Goal: Task Accomplishment & Management: Manage account settings

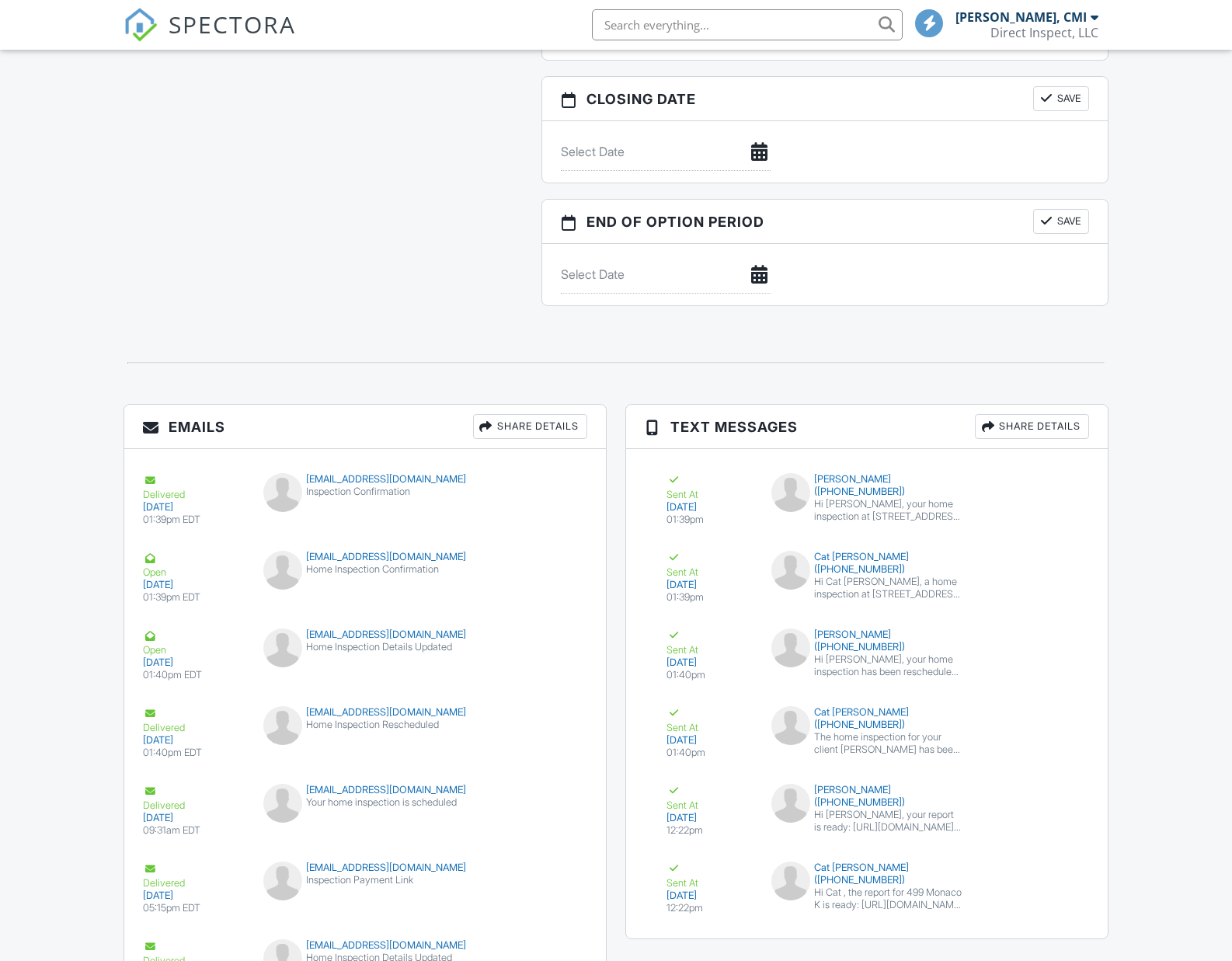
scroll to position [2313, 0]
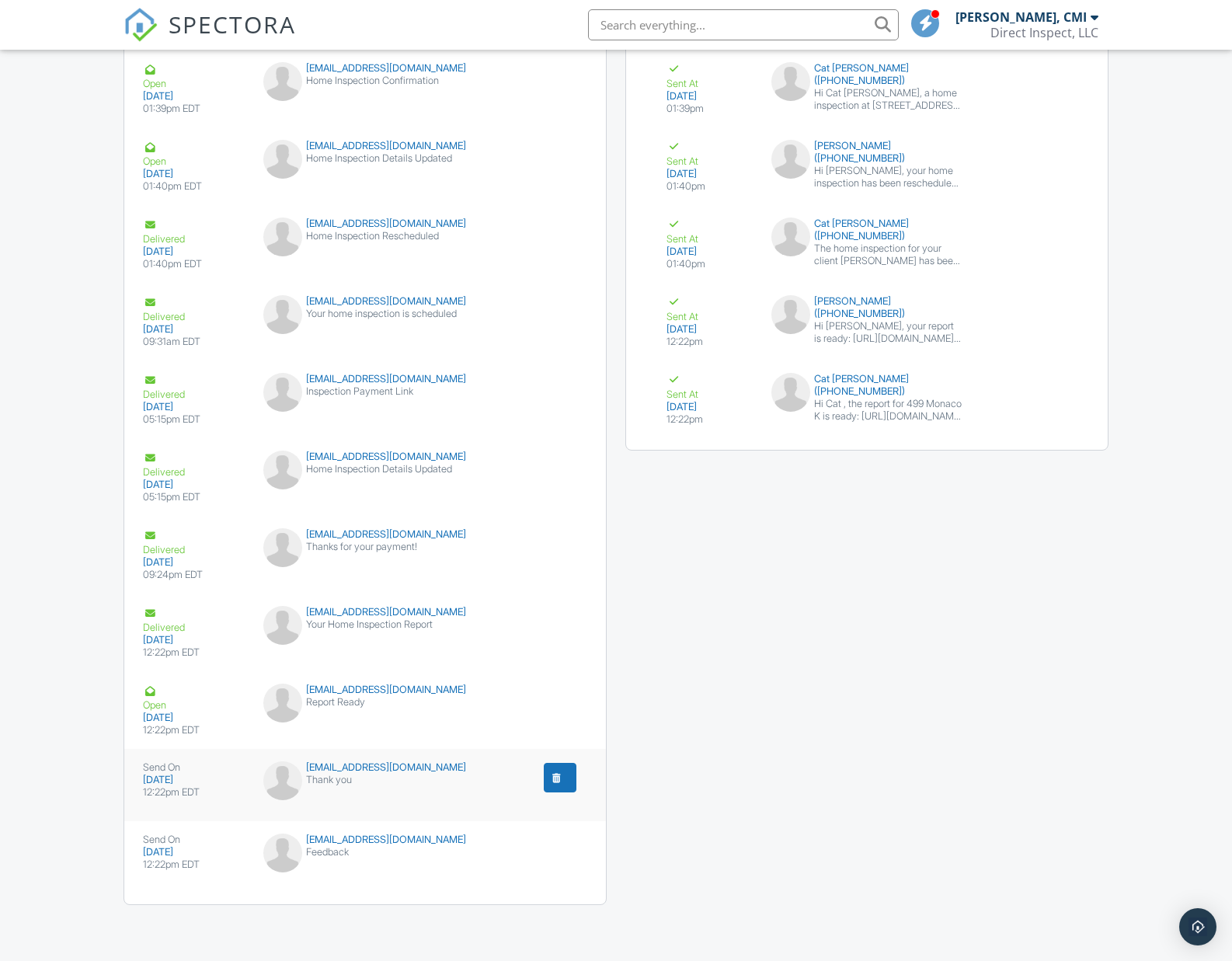
click at [567, 778] on button "submit" at bounding box center [560, 778] width 33 height 30
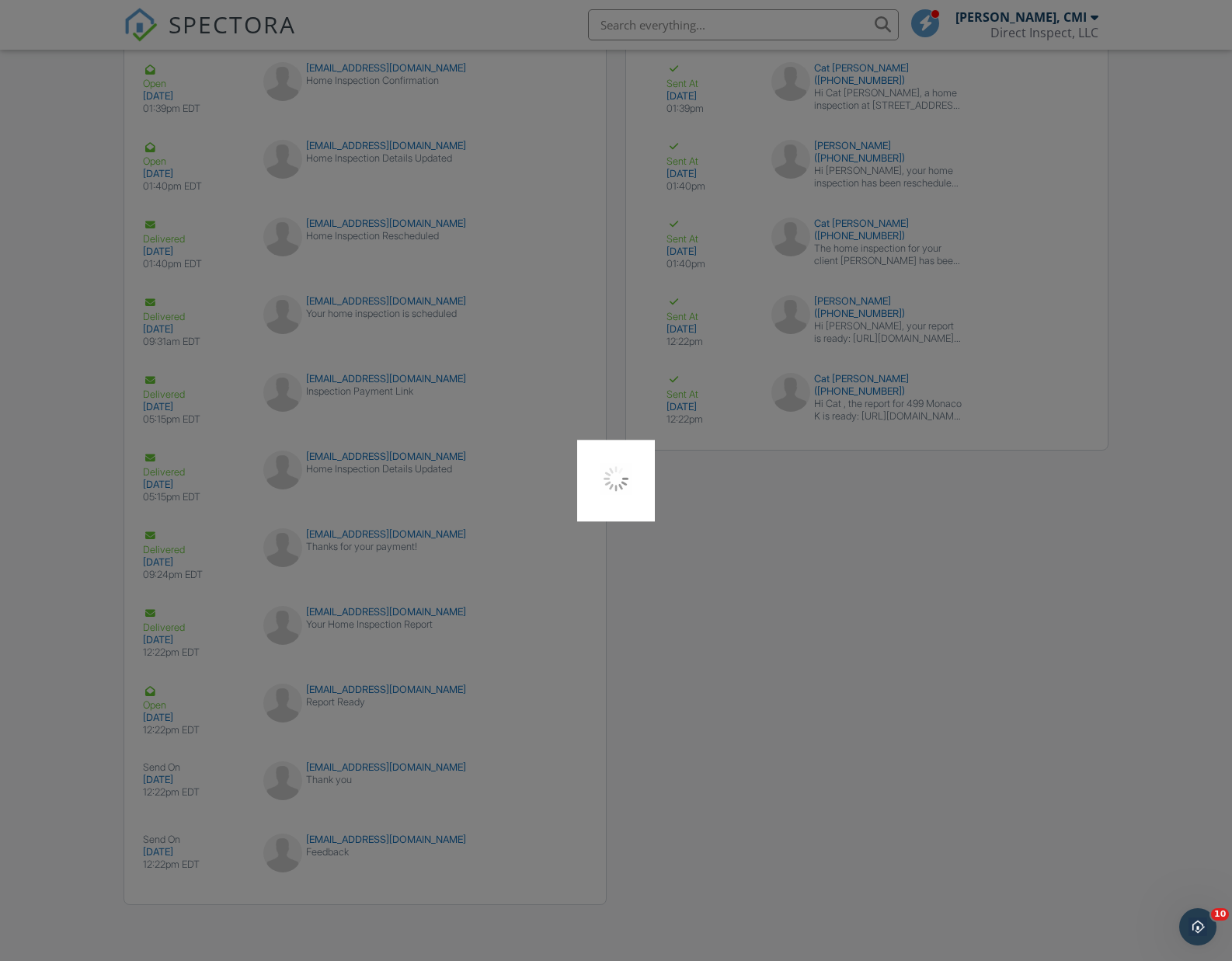
scroll to position [0, 0]
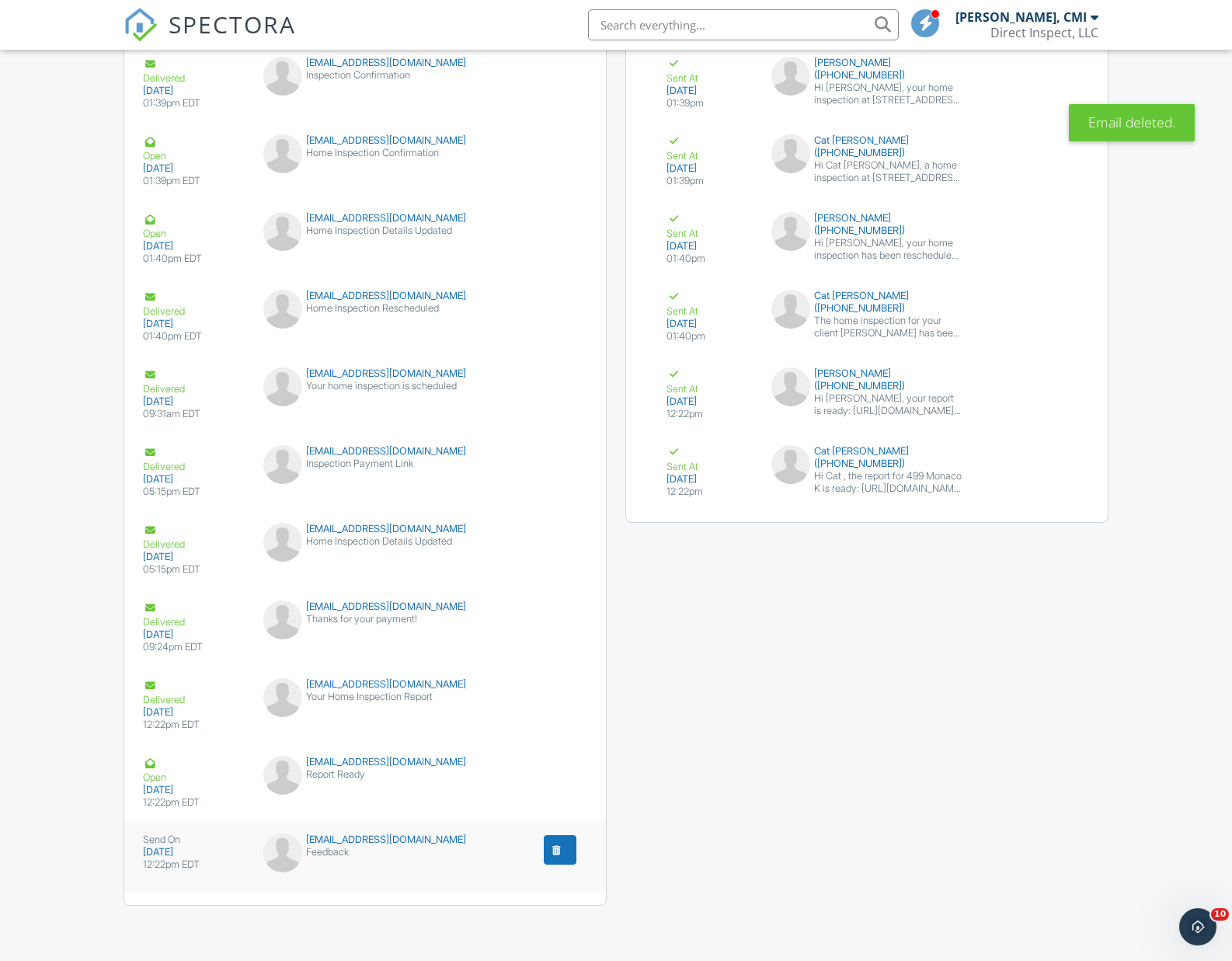
click at [560, 847] on div "submit" at bounding box center [557, 850] width 16 height 16
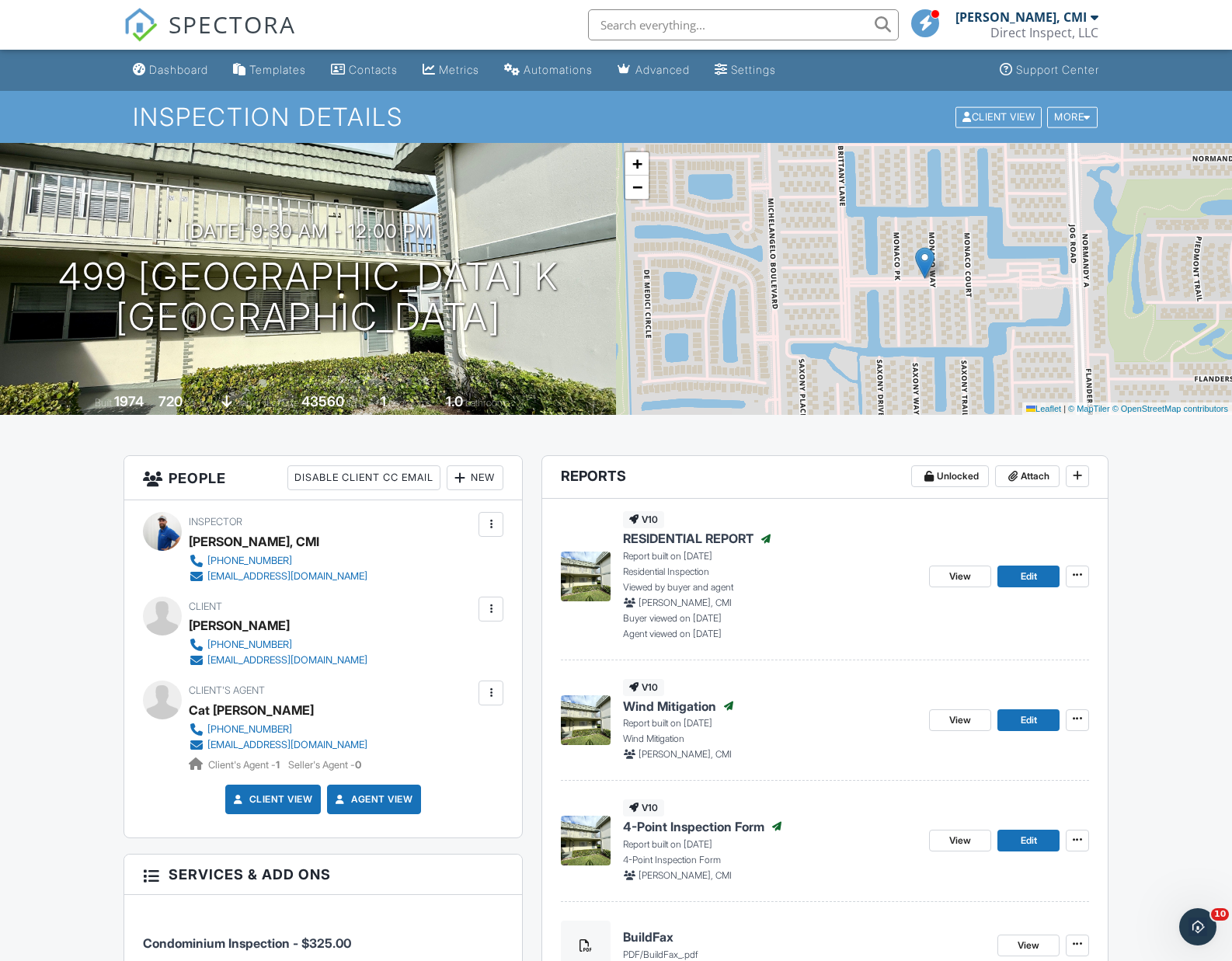
click at [198, 66] on div "Dashboard" at bounding box center [178, 69] width 59 height 13
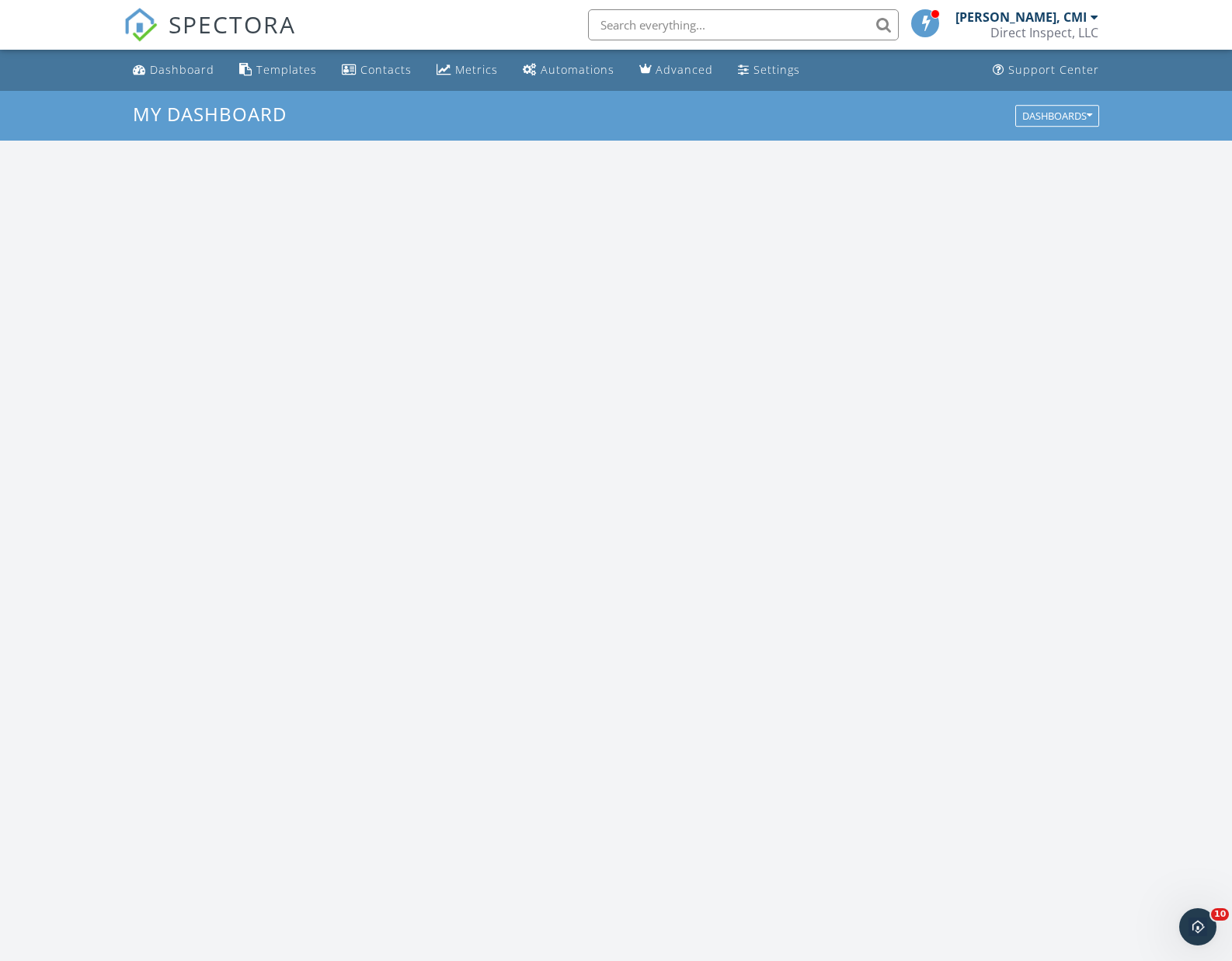
scroll to position [1415, 1233]
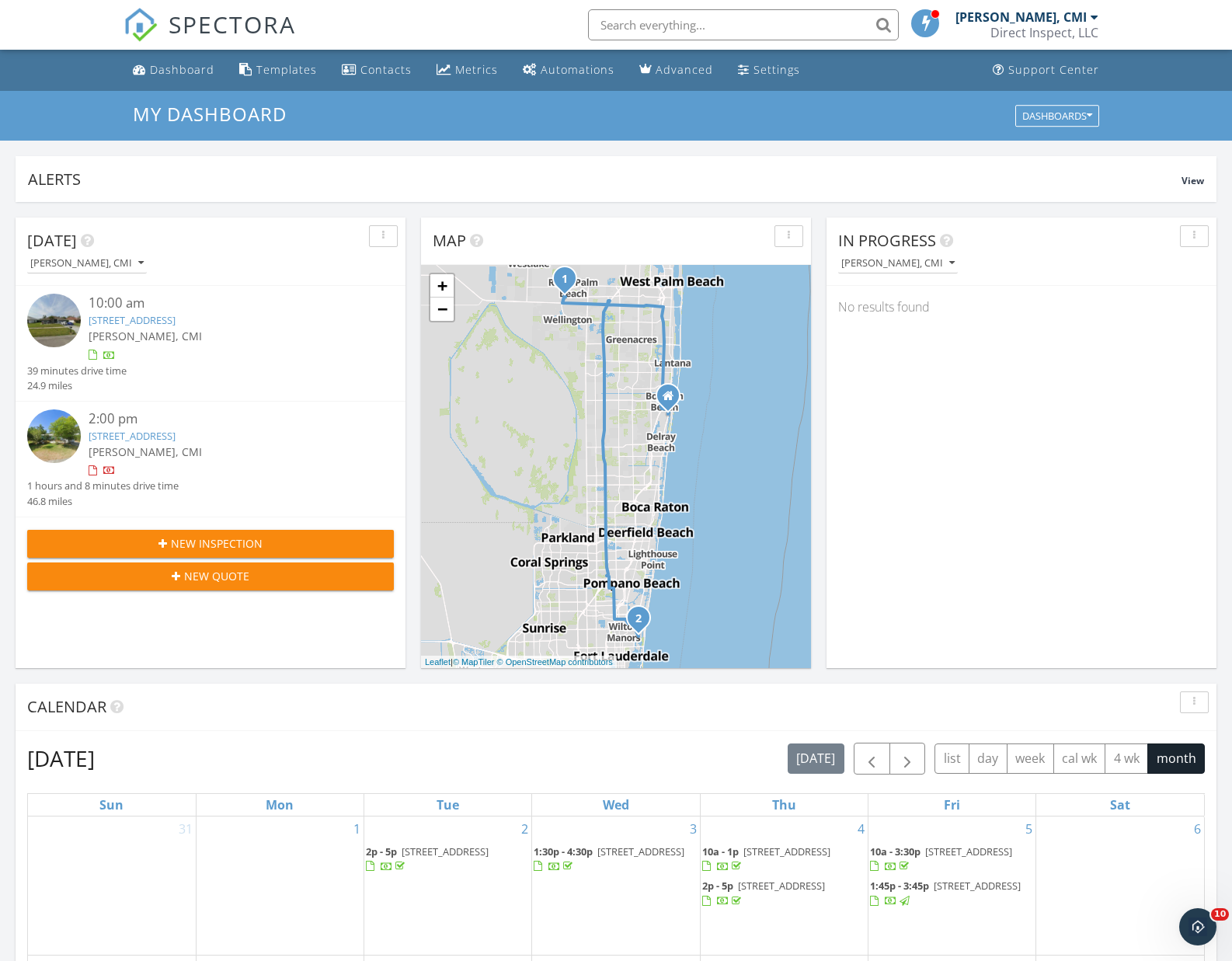
click at [56, 325] on img at bounding box center [54, 320] width 54 height 54
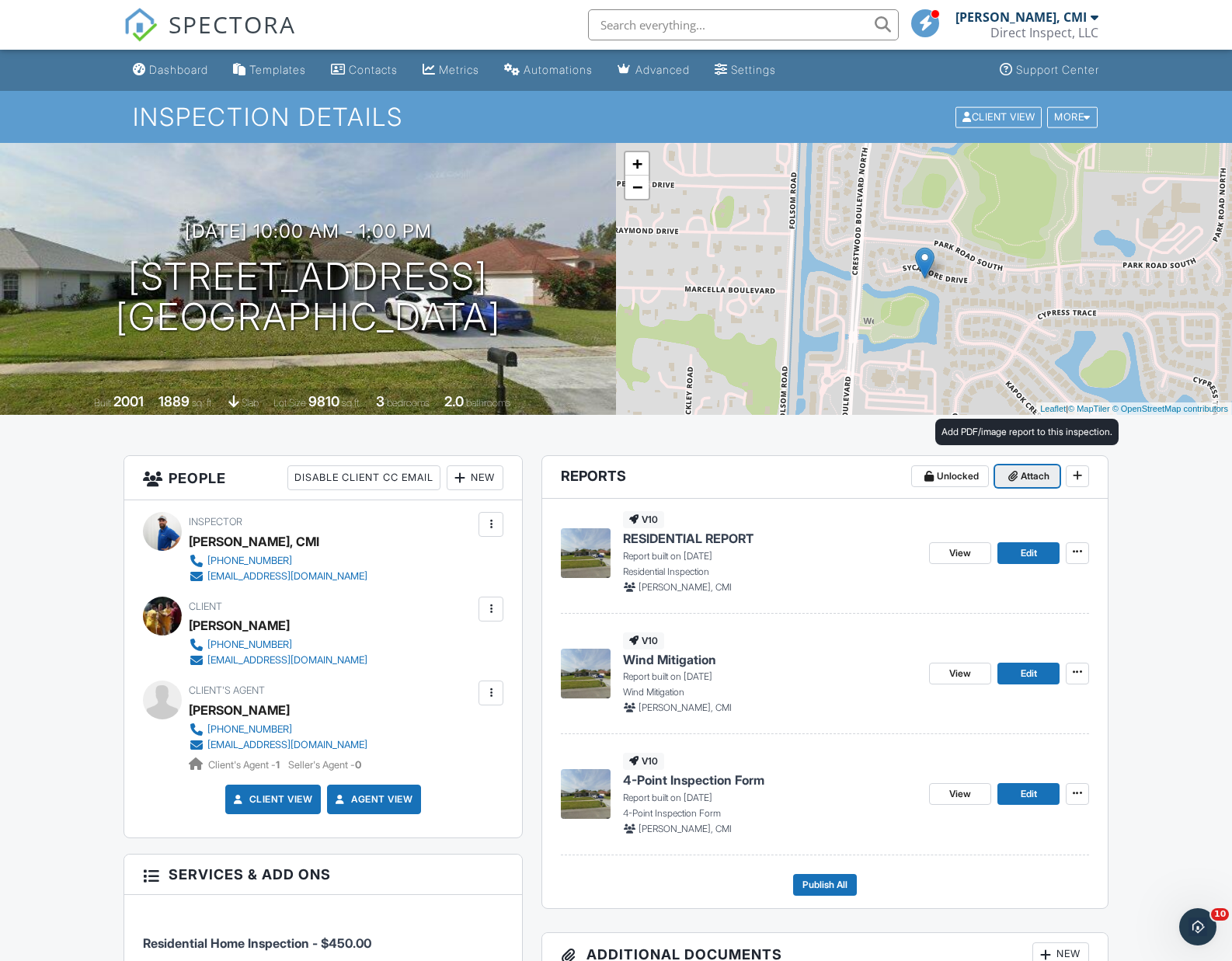
click at [1015, 472] on icon at bounding box center [1013, 477] width 9 height 11
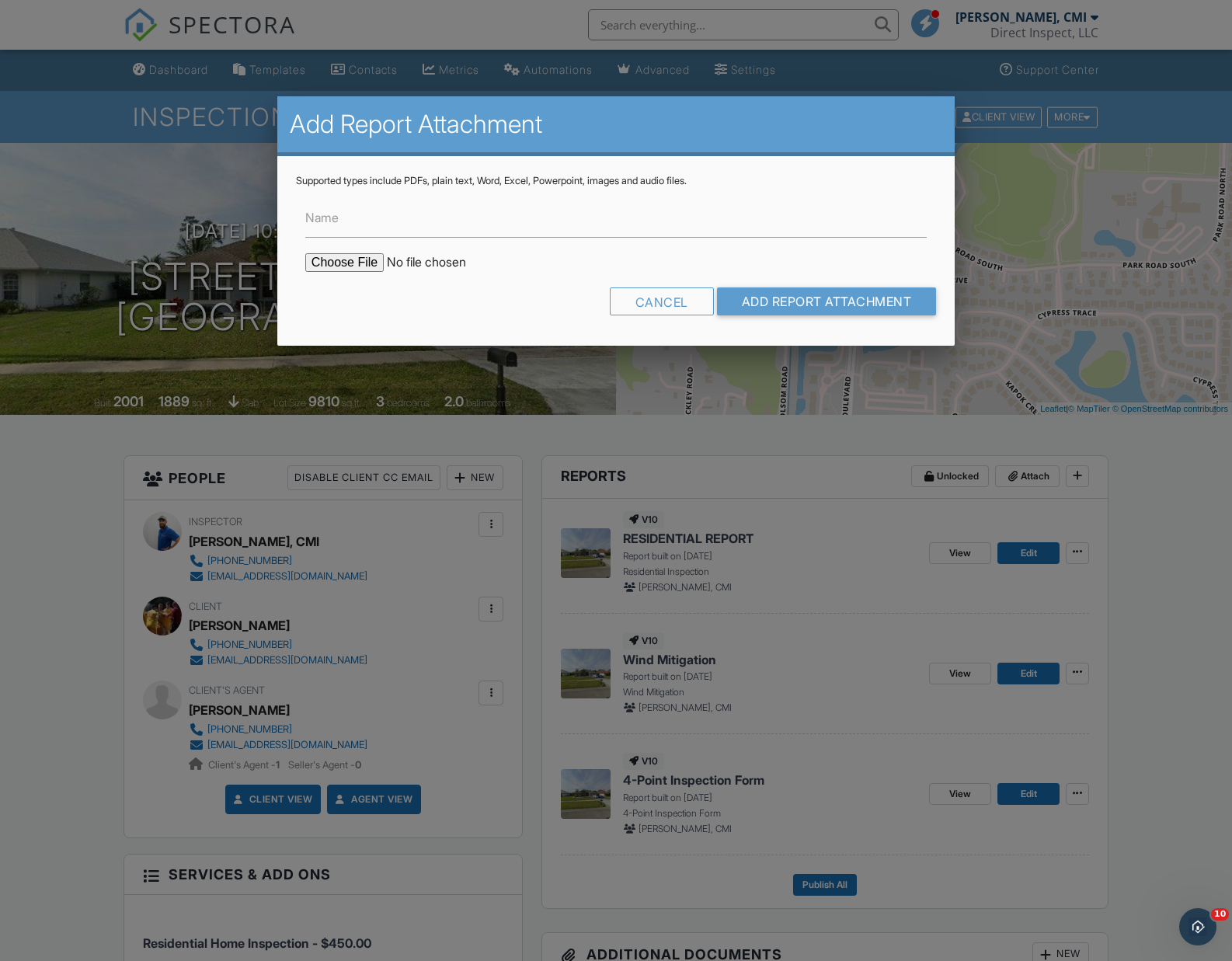
click at [375, 264] on input "file" at bounding box center [437, 263] width 264 height 19
type input "C:\fakepath\BuildFax .pdf"
click at [744, 296] on input "Add Report Attachment" at bounding box center [827, 301] width 220 height 28
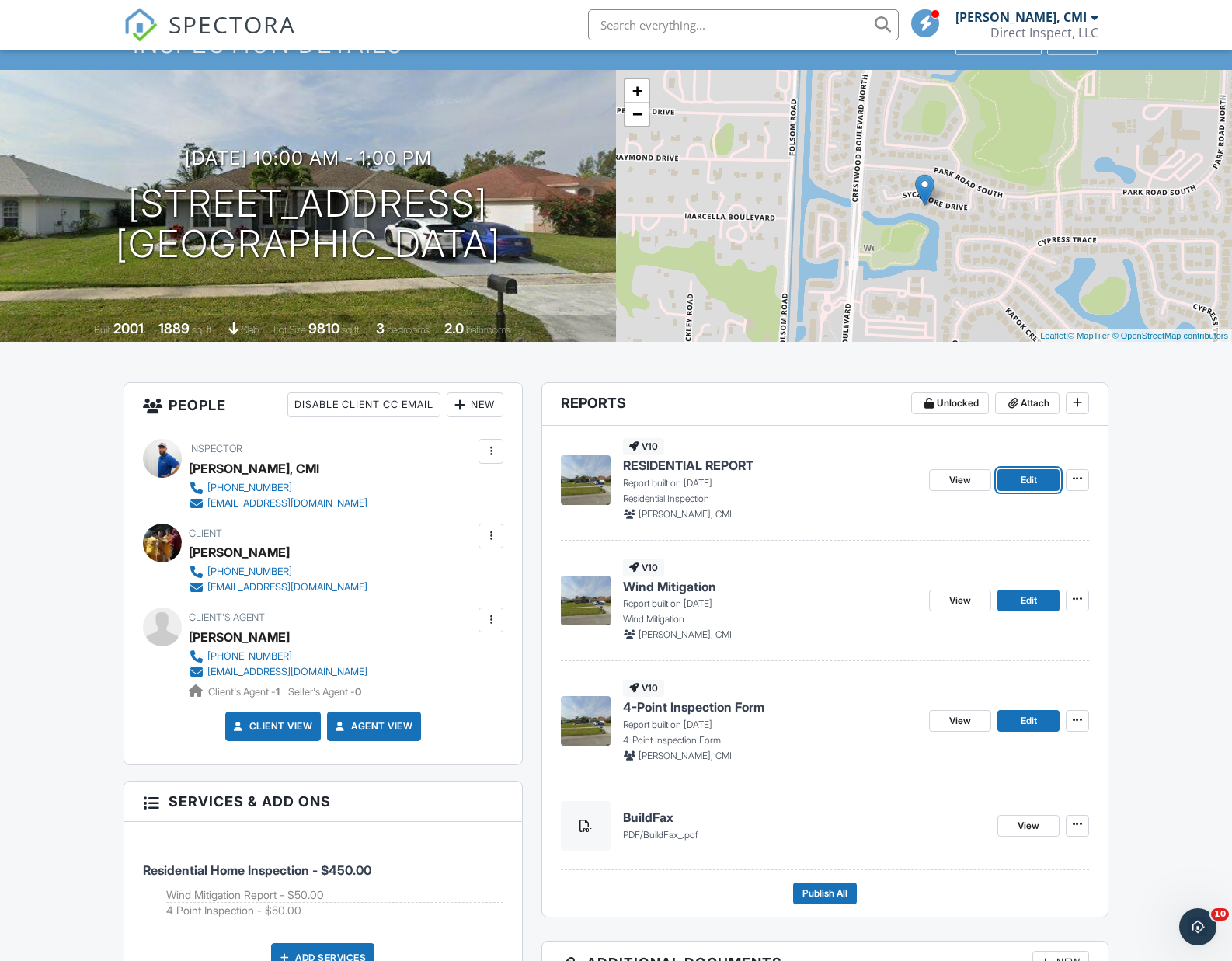
drag, startPoint x: 1013, startPoint y: 480, endPoint x: 922, endPoint y: 560, distance: 121.2
click at [1013, 480] on link "Edit" at bounding box center [1028, 480] width 62 height 22
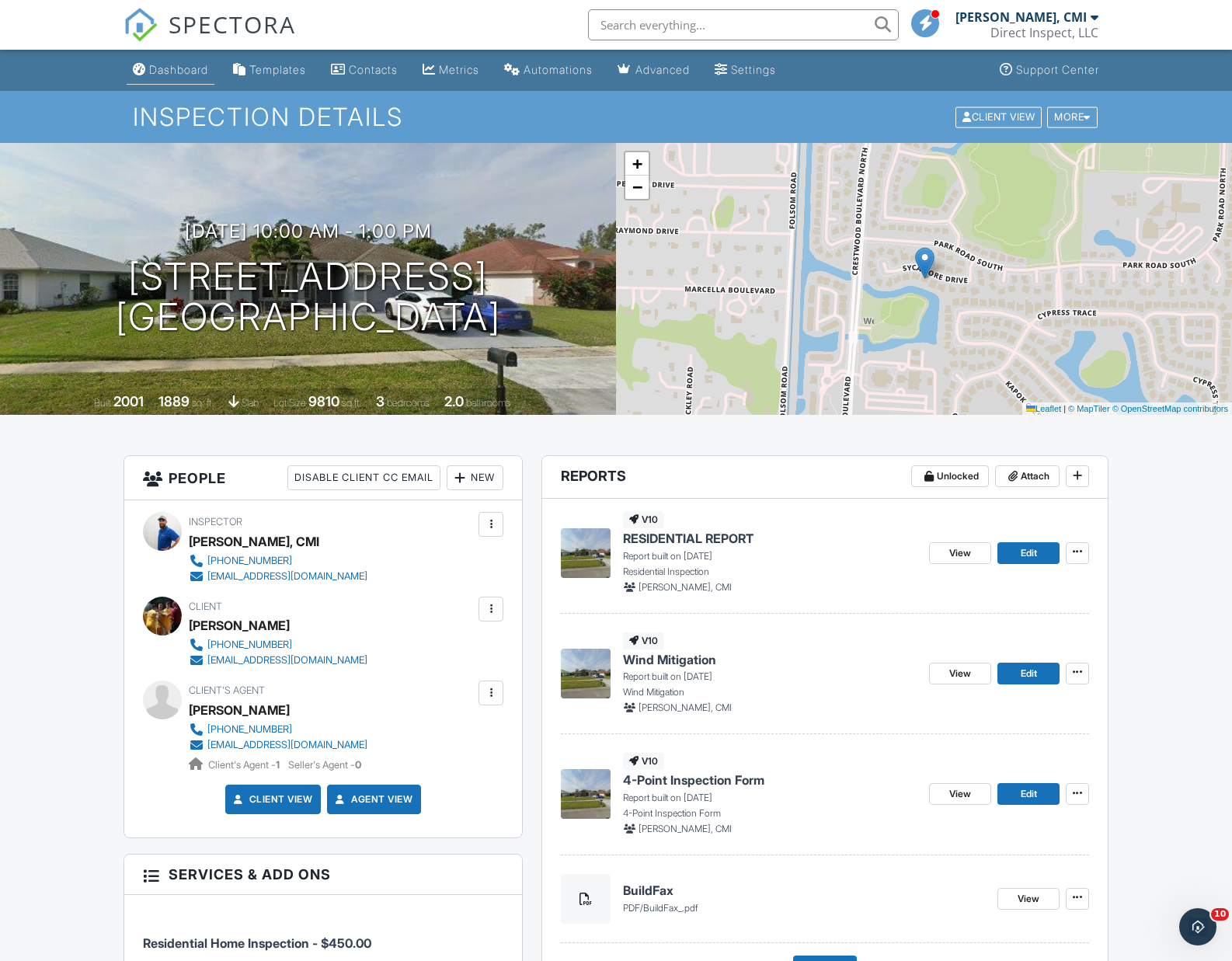
click at [181, 70] on div "Dashboard" at bounding box center [178, 69] width 59 height 13
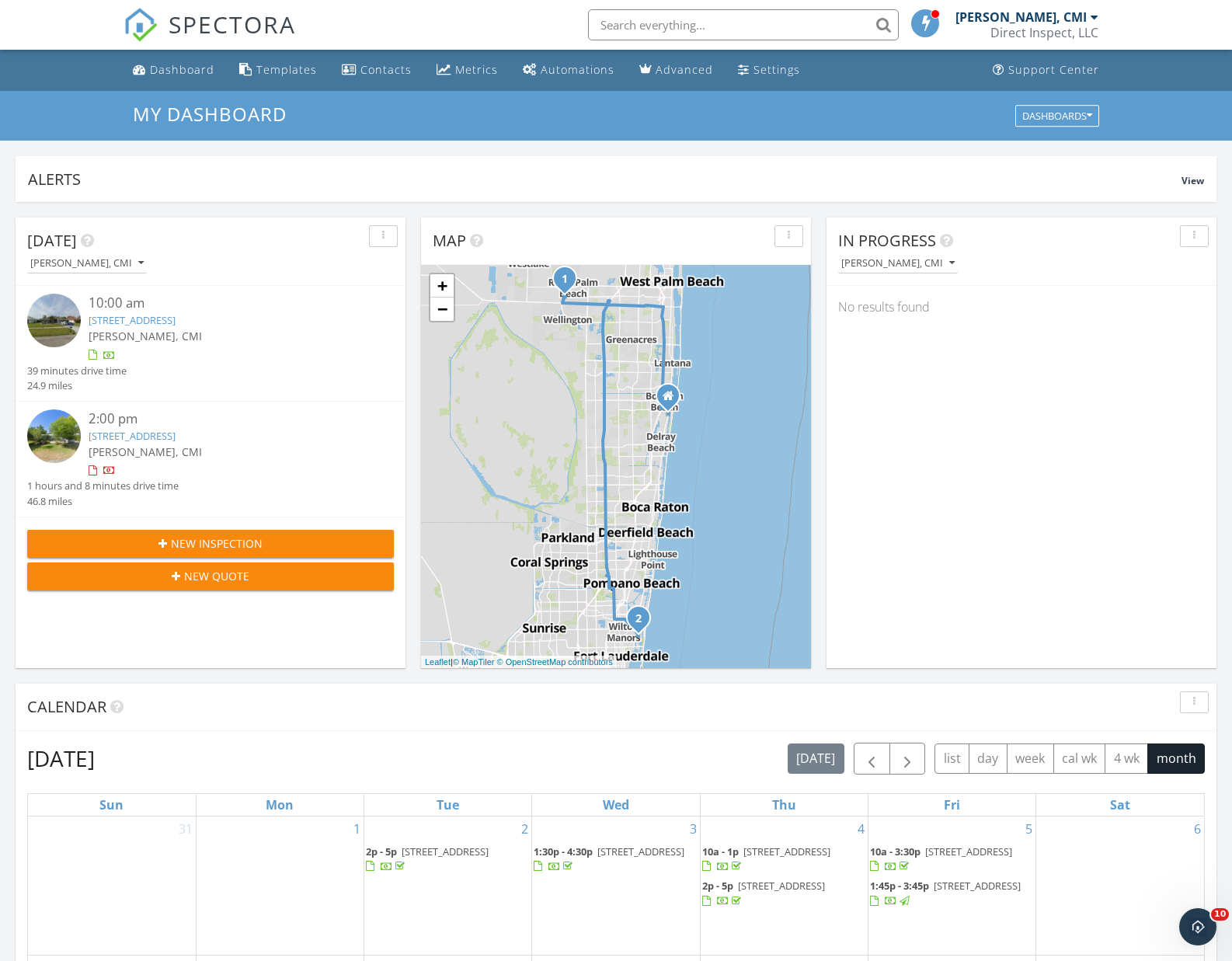
click at [45, 444] on img at bounding box center [54, 436] width 54 height 54
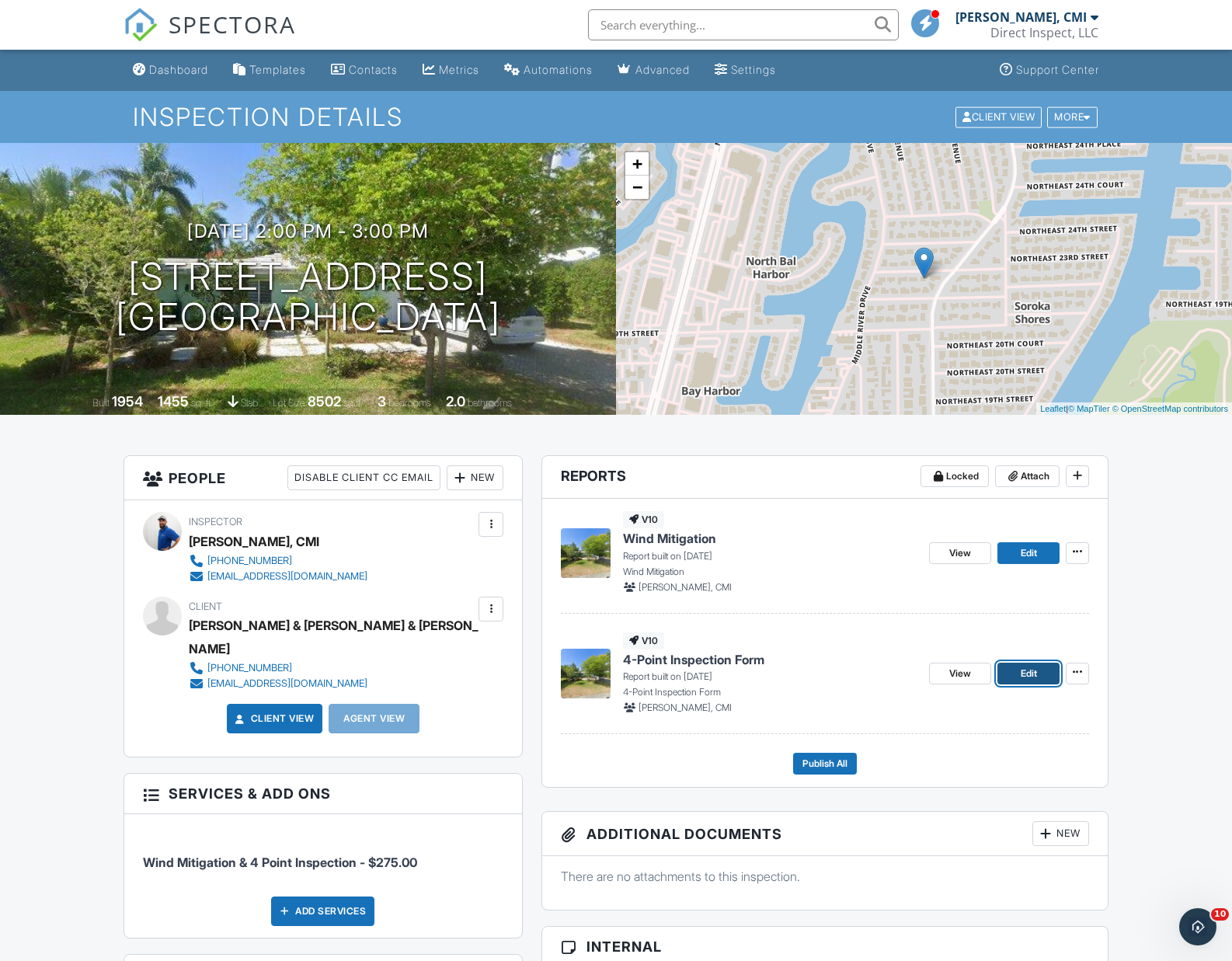
click at [1015, 672] on link "Edit" at bounding box center [1028, 674] width 62 height 22
click at [1012, 552] on link "Edit" at bounding box center [1028, 553] width 62 height 22
click at [160, 67] on div "Dashboard" at bounding box center [178, 69] width 59 height 13
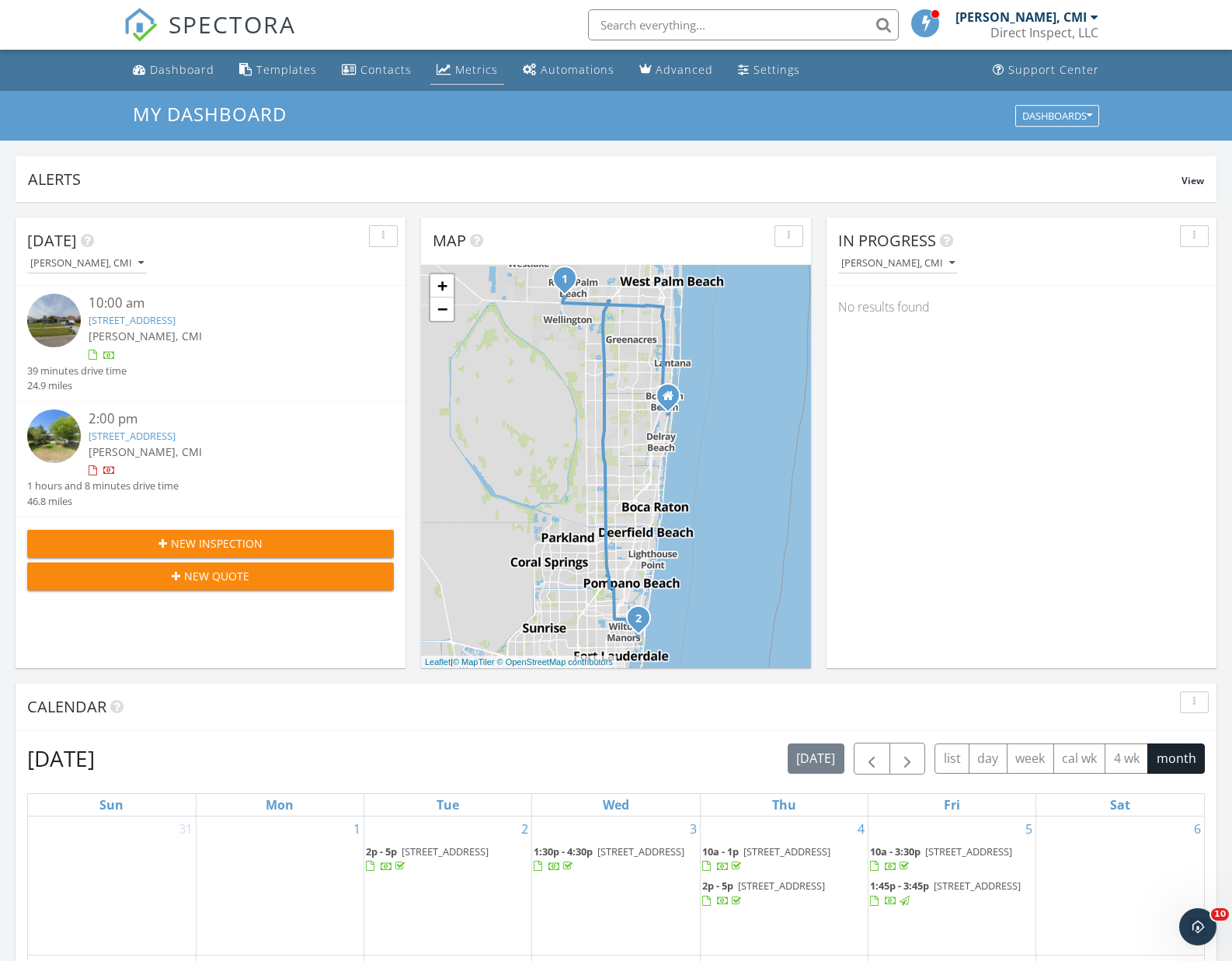
click at [455, 68] on div "Metrics" at bounding box center [476, 69] width 43 height 15
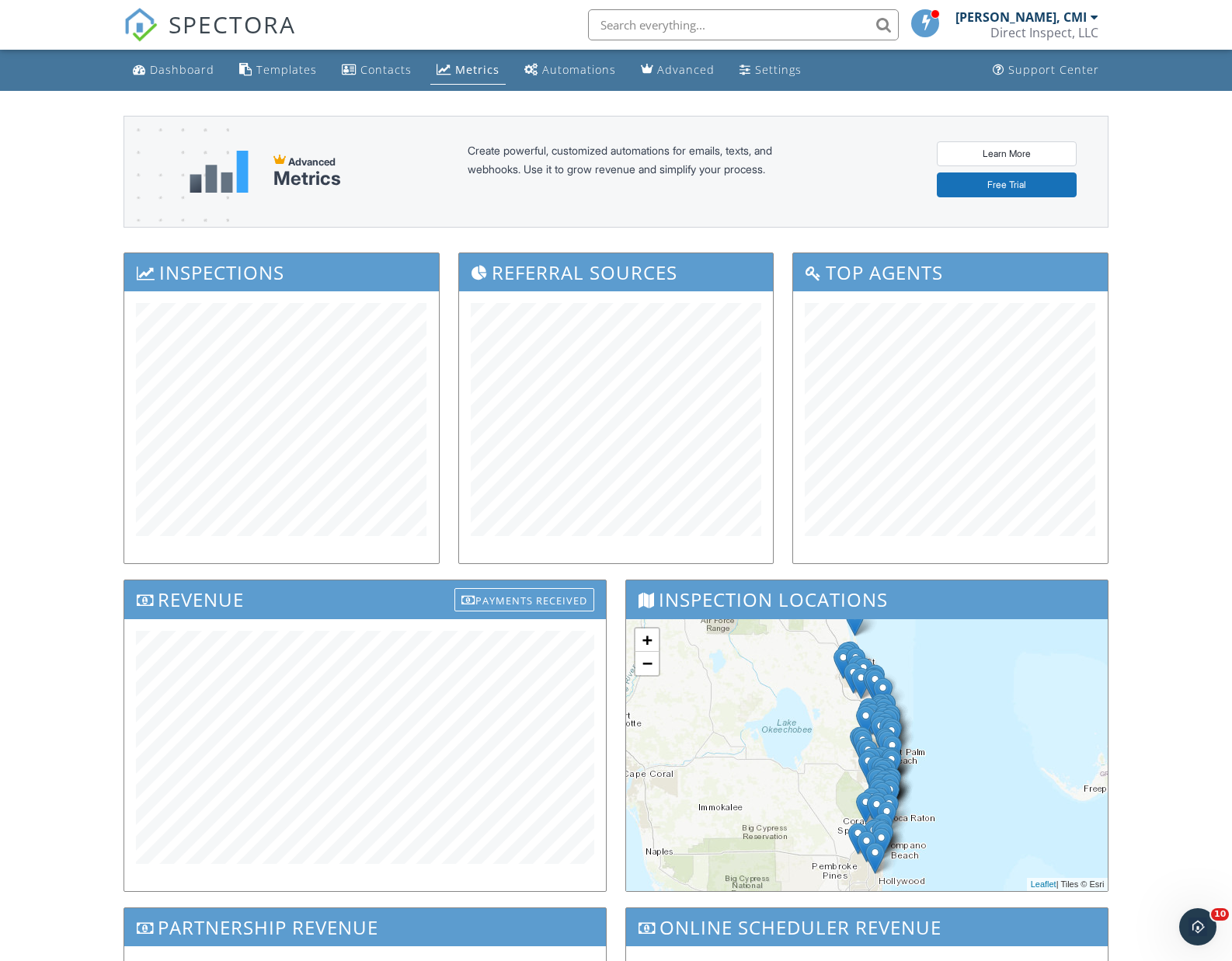
drag, startPoint x: 192, startPoint y: 63, endPoint x: 177, endPoint y: 74, distance: 18.6
click at [192, 63] on div "Dashboard" at bounding box center [182, 69] width 64 height 15
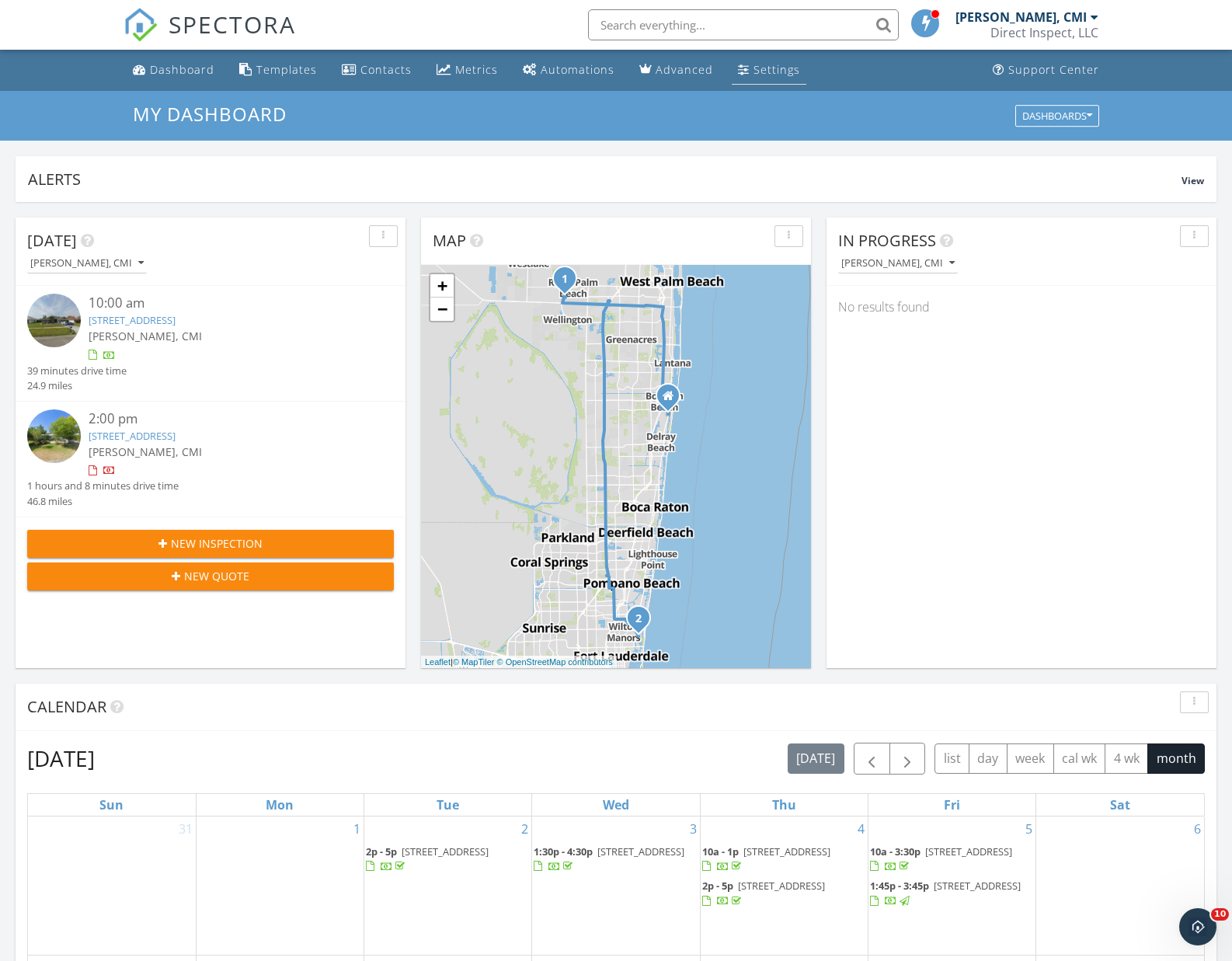
click at [760, 71] on div "Settings" at bounding box center [777, 69] width 47 height 15
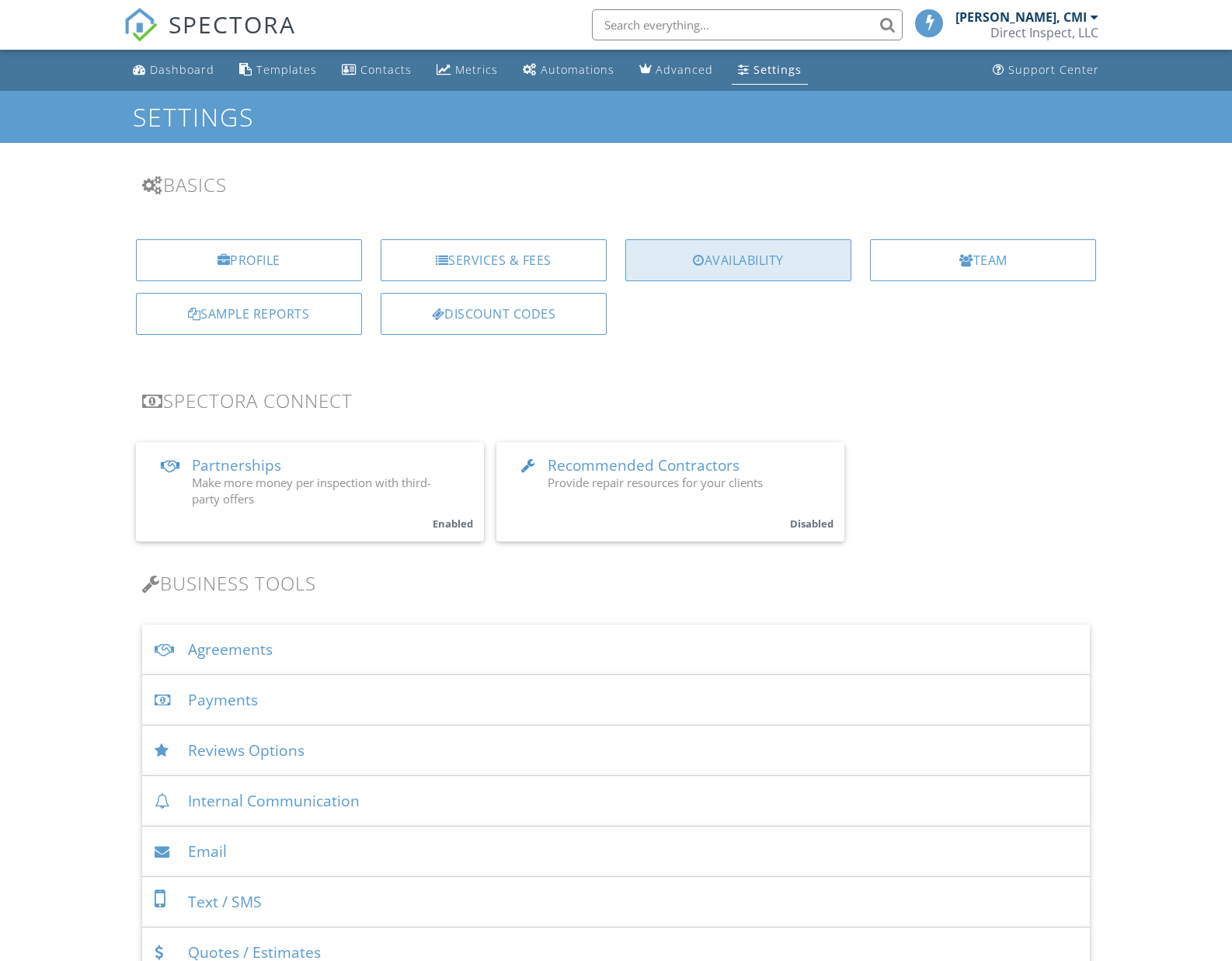
click at [702, 241] on div "Availability" at bounding box center [738, 261] width 226 height 42
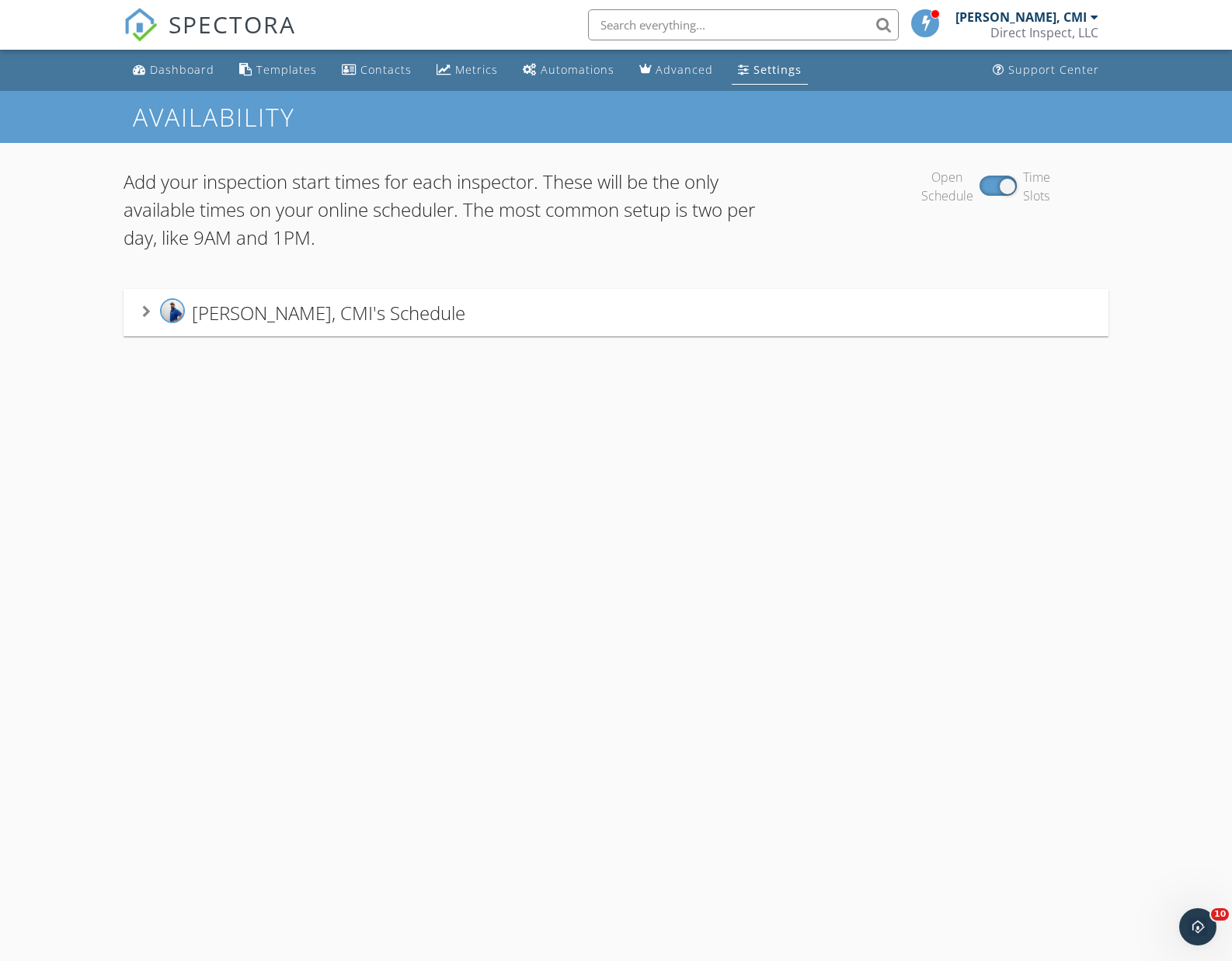
click at [820, 317] on div "[PERSON_NAME], CMI's Schedule" at bounding box center [616, 312] width 949 height 29
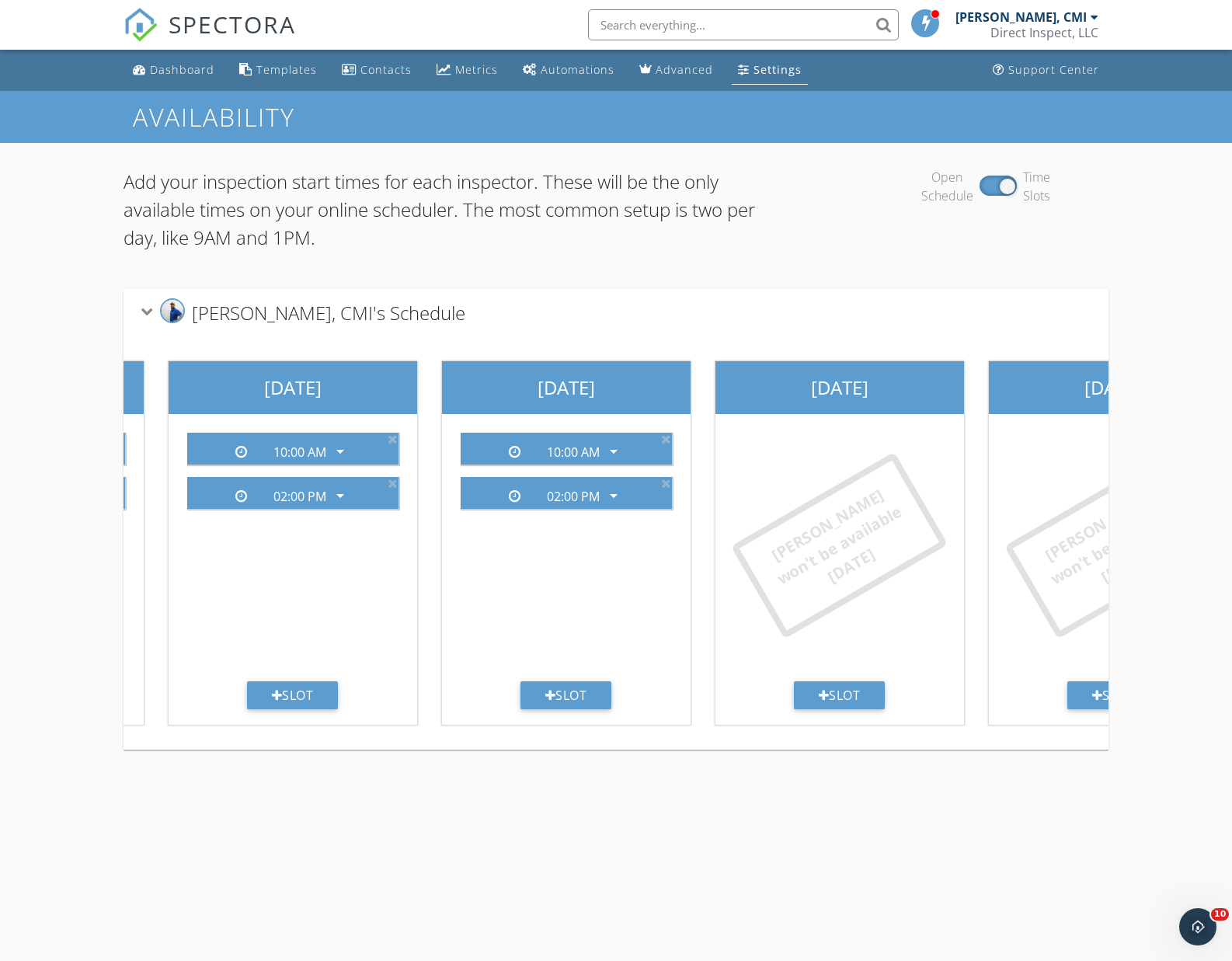
scroll to position [0, 792]
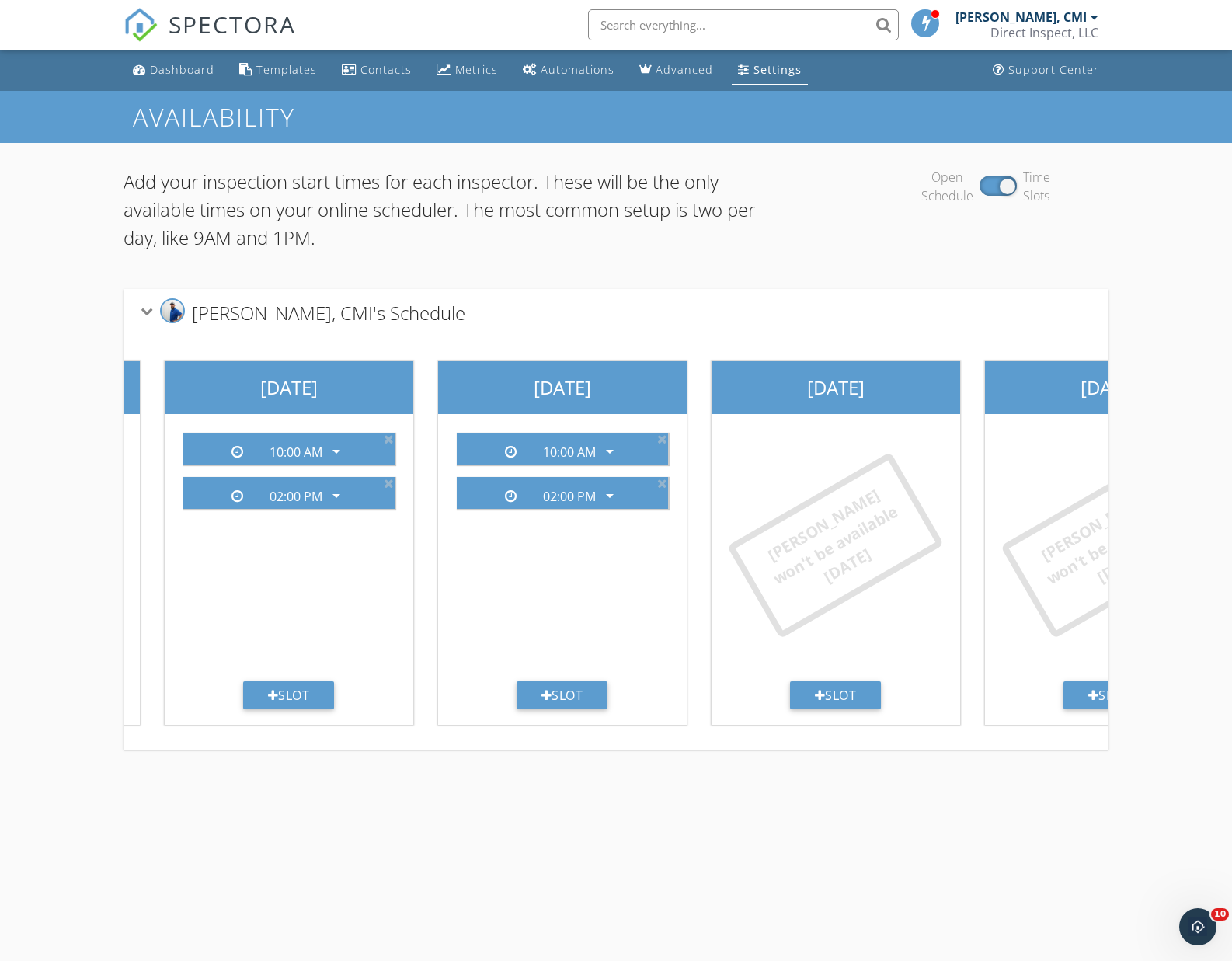
click at [857, 678] on div "[PERSON_NAME] won't be available [DATE]" at bounding box center [836, 551] width 236 height 261
click at [857, 691] on div "Slot" at bounding box center [835, 696] width 92 height 28
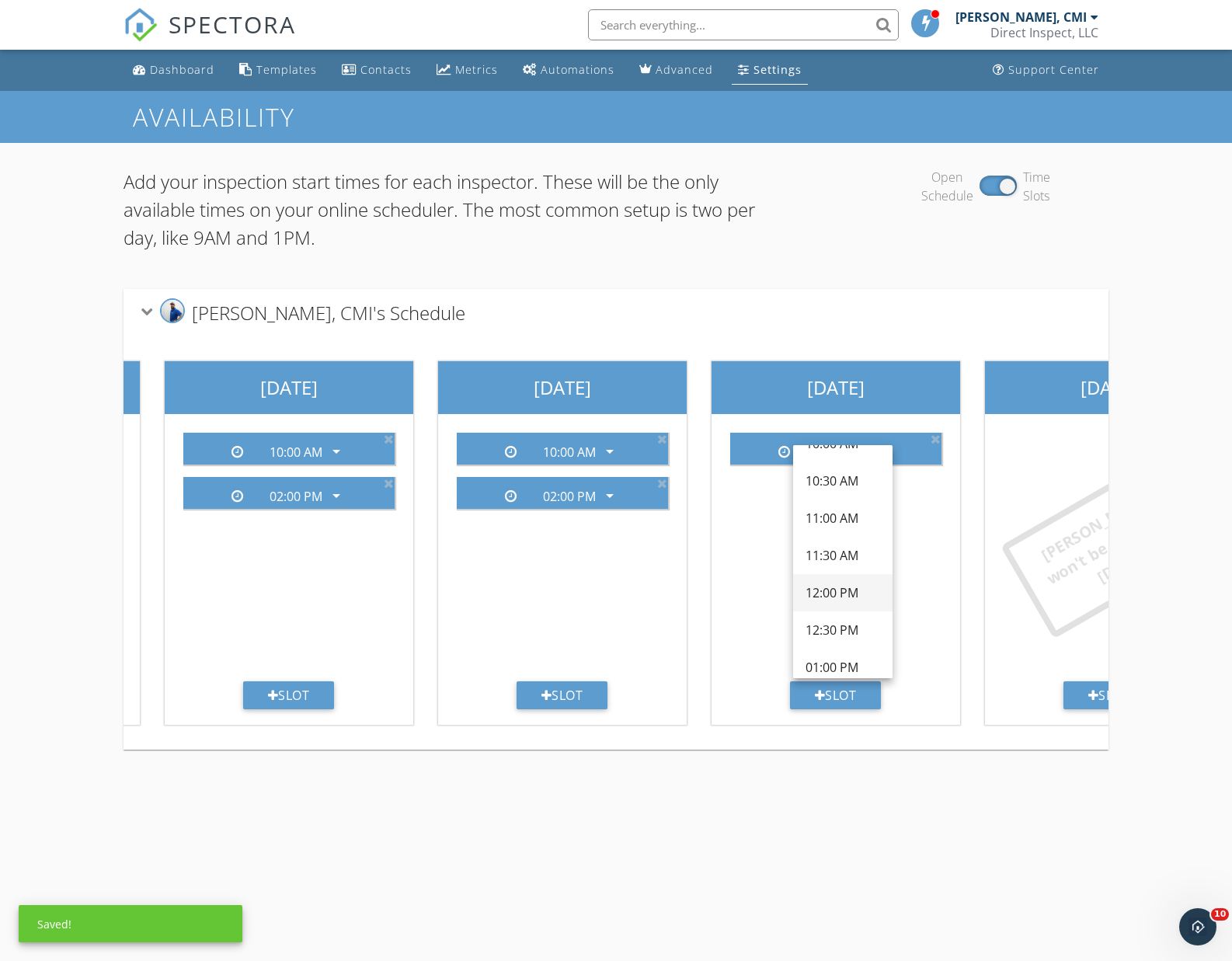
scroll to position [319, 0]
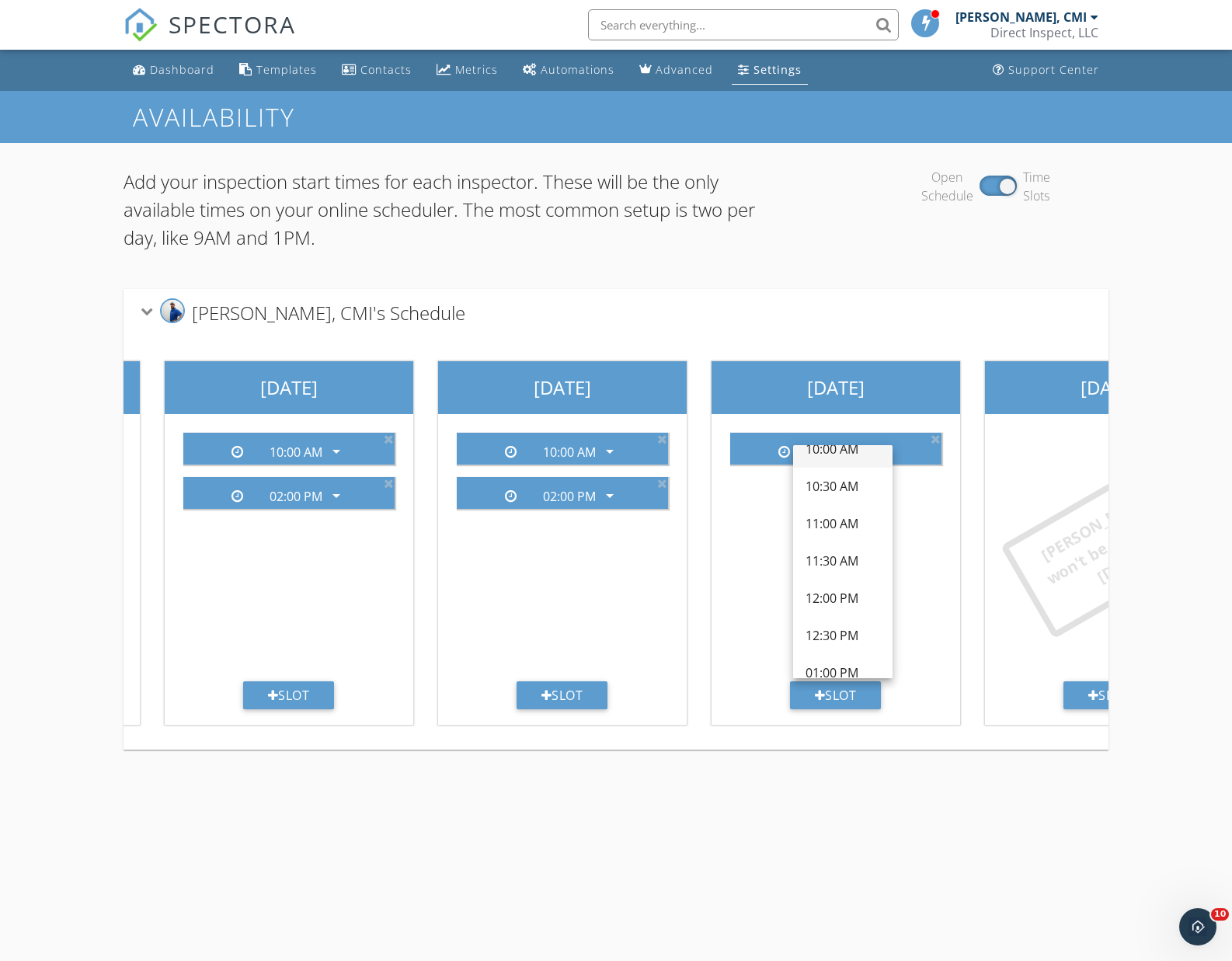
click at [846, 451] on div "10:00 AM" at bounding box center [842, 449] width 74 height 19
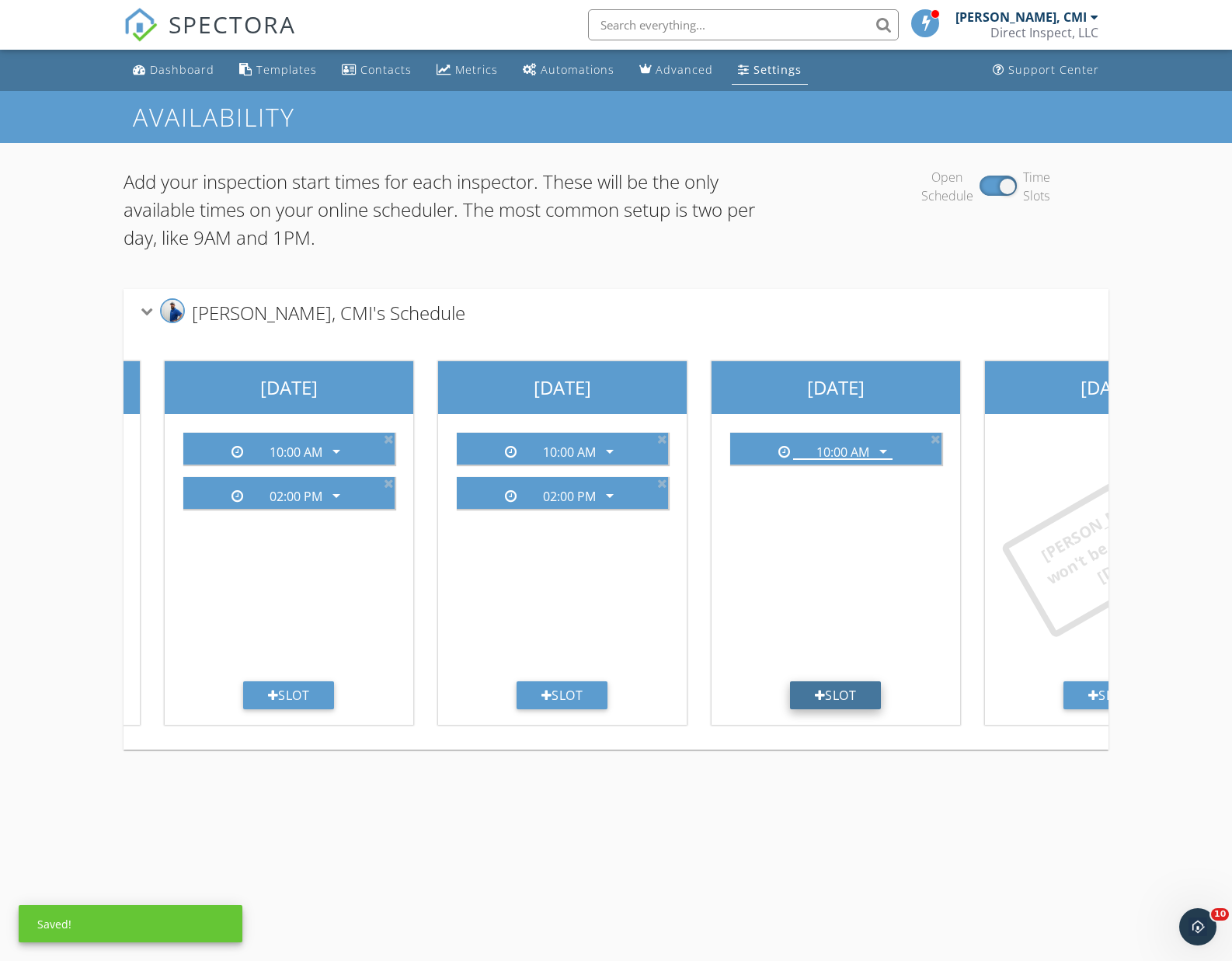
click at [864, 698] on div "Slot" at bounding box center [835, 696] width 92 height 28
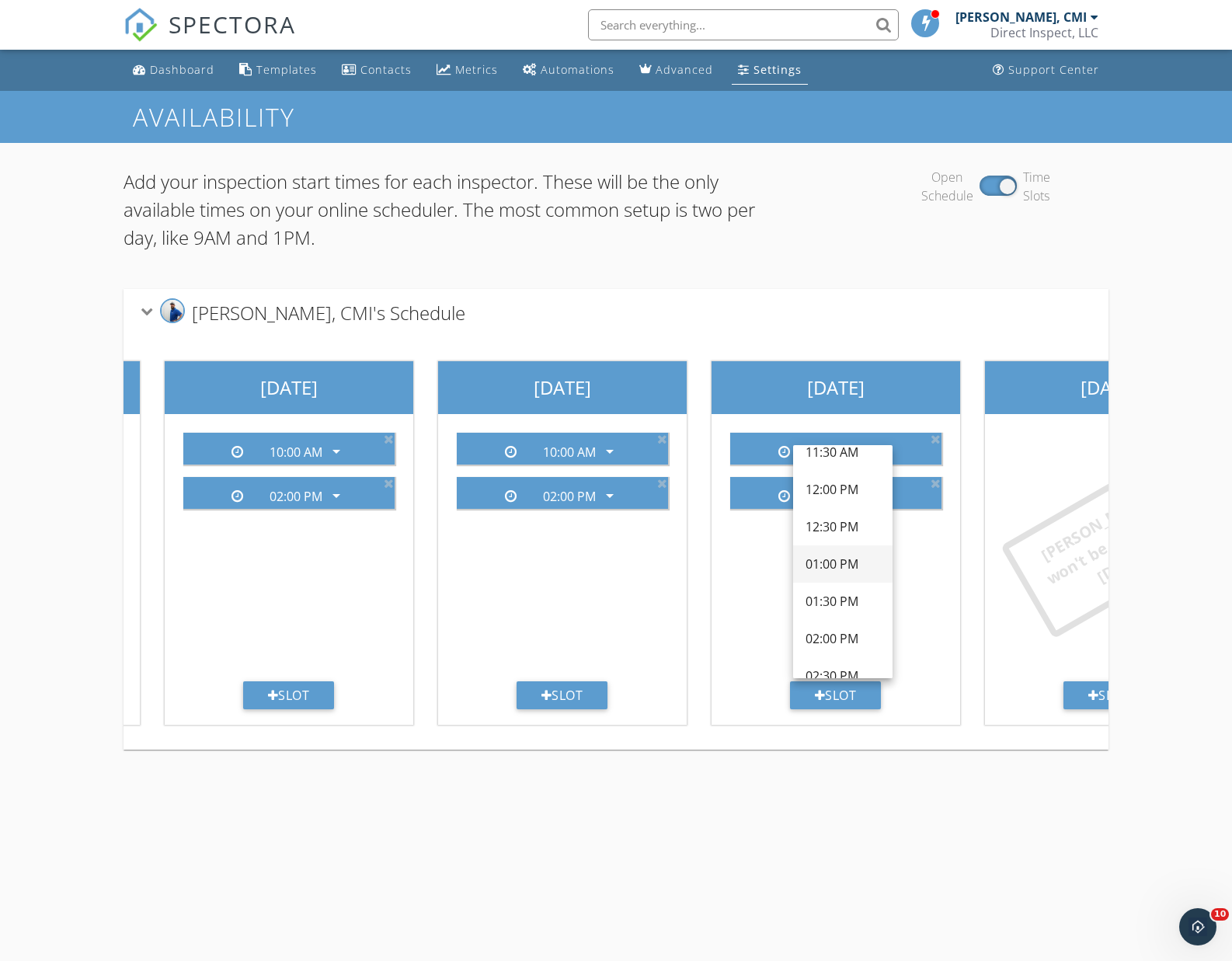
scroll to position [393, 0]
click at [856, 628] on div "02:00 PM" at bounding box center [842, 637] width 74 height 19
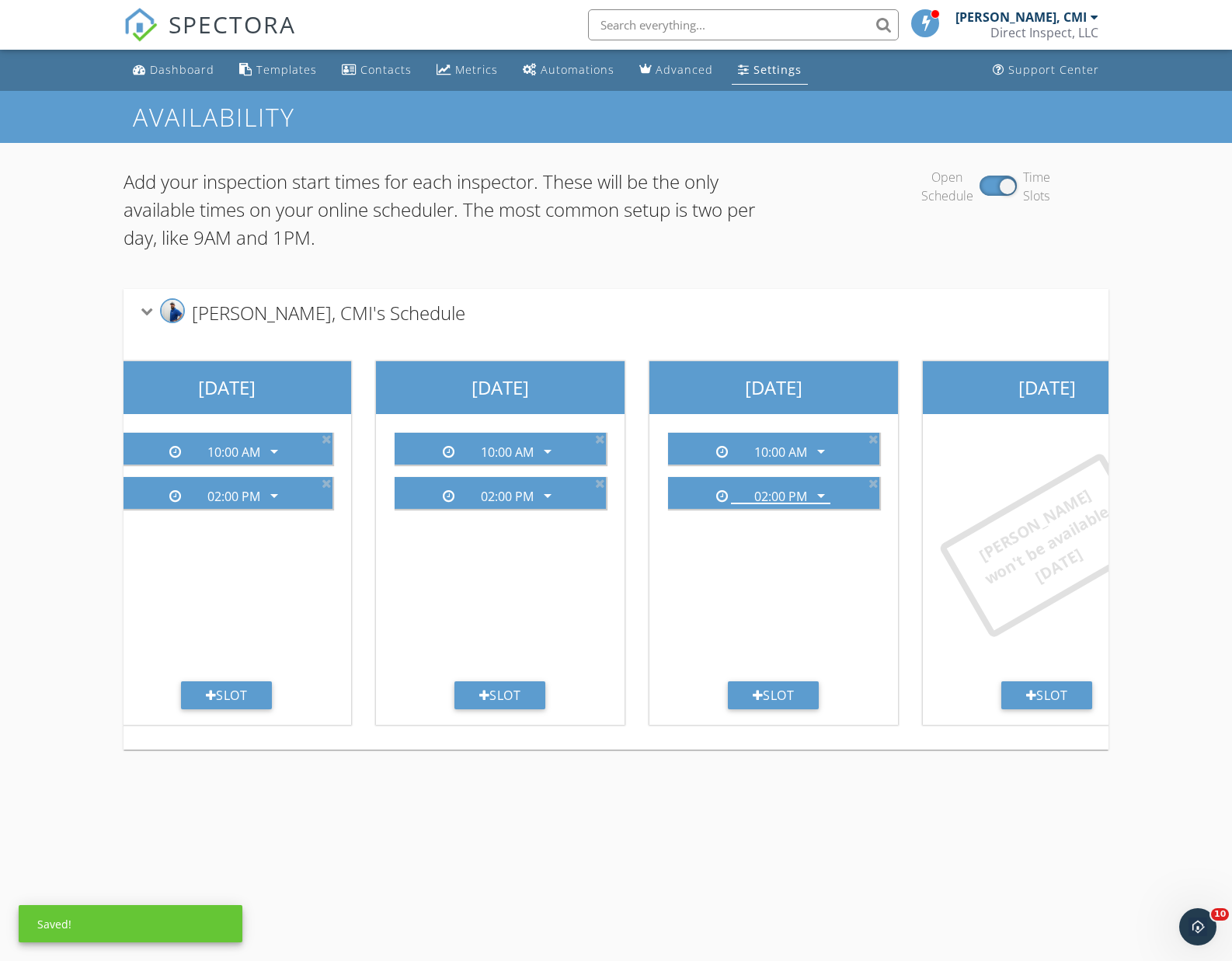
scroll to position [0, 928]
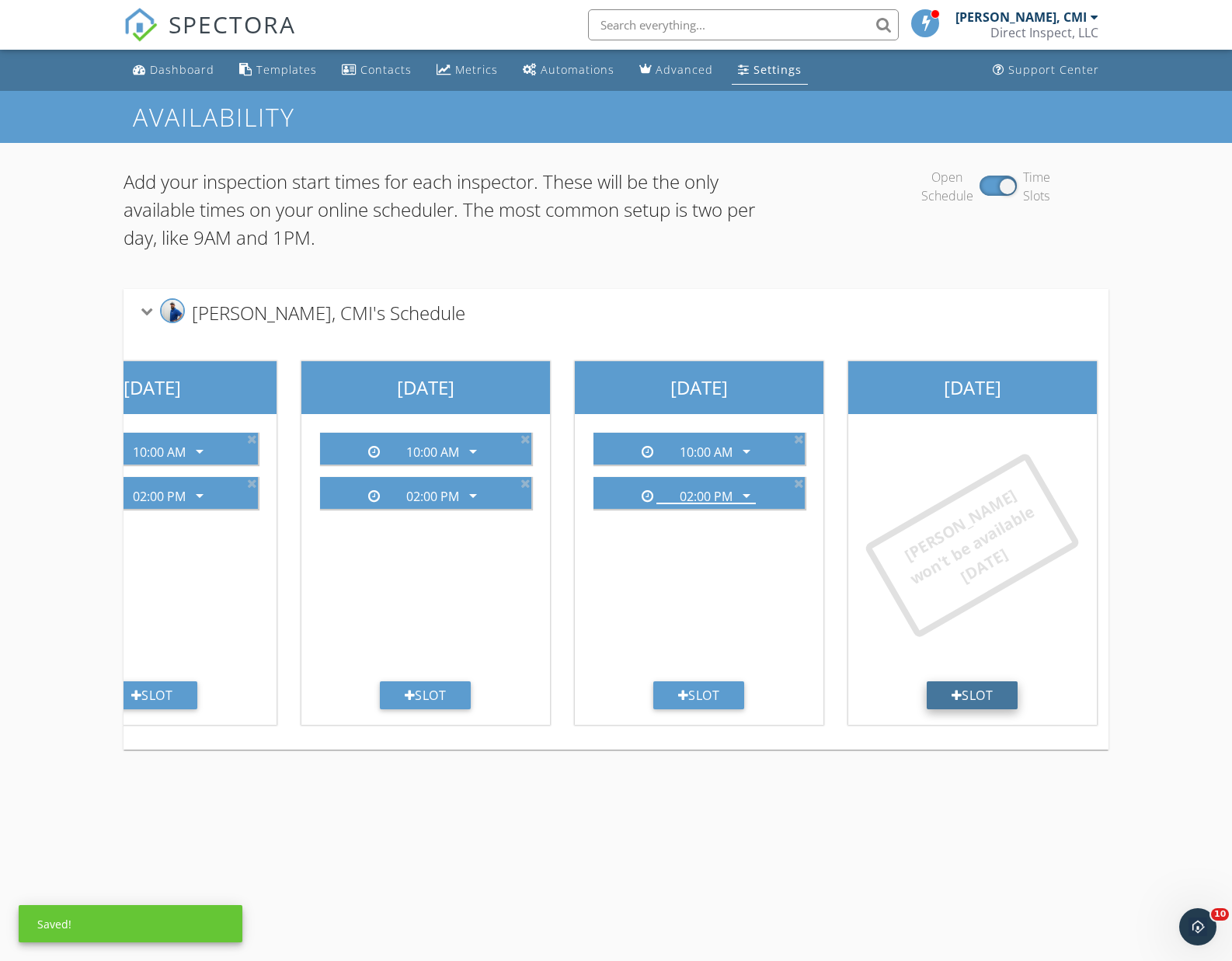
click at [952, 692] on div at bounding box center [957, 696] width 11 height 13
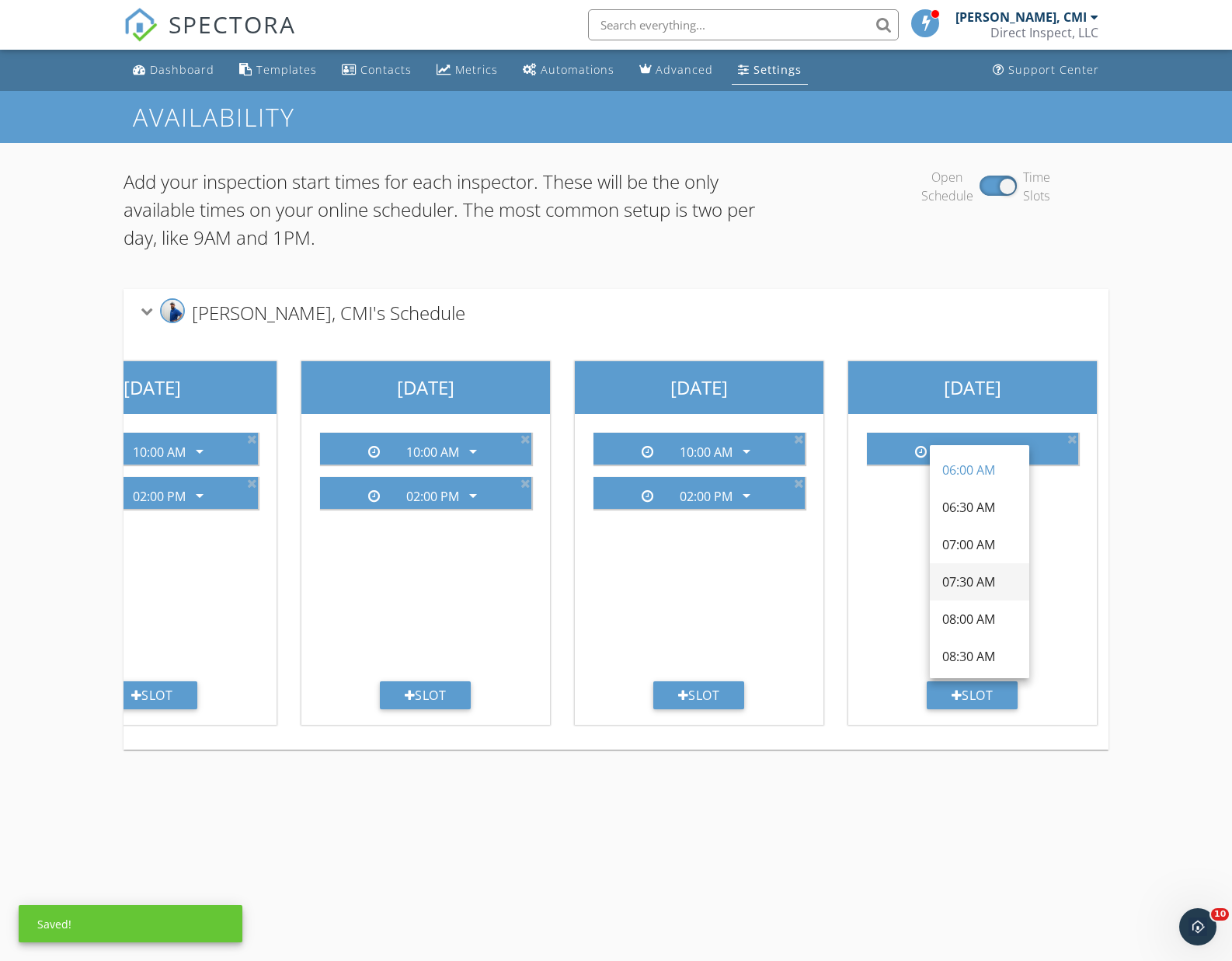
scroll to position [139, 0]
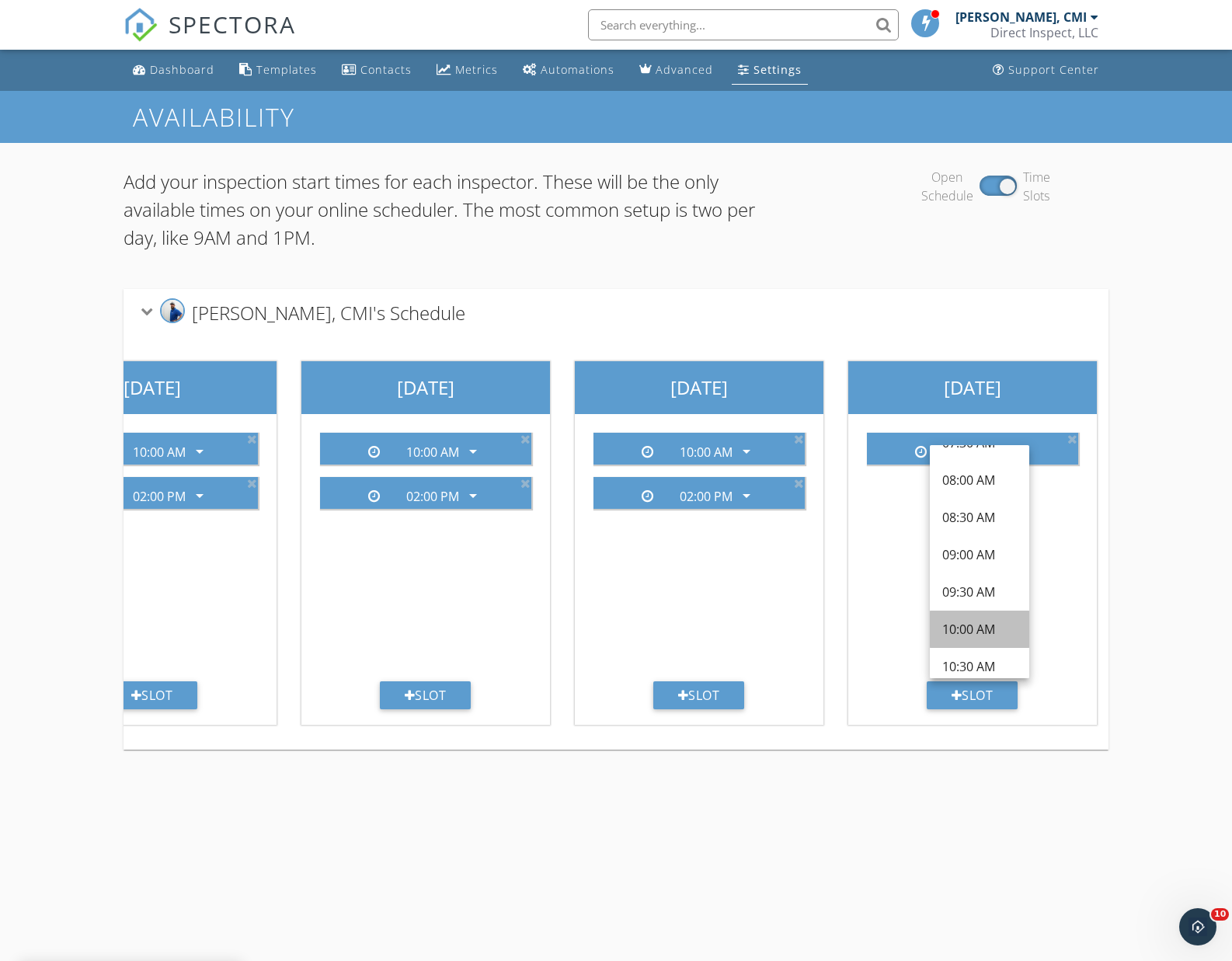
click at [979, 620] on div "10:00 AM" at bounding box center [979, 629] width 74 height 19
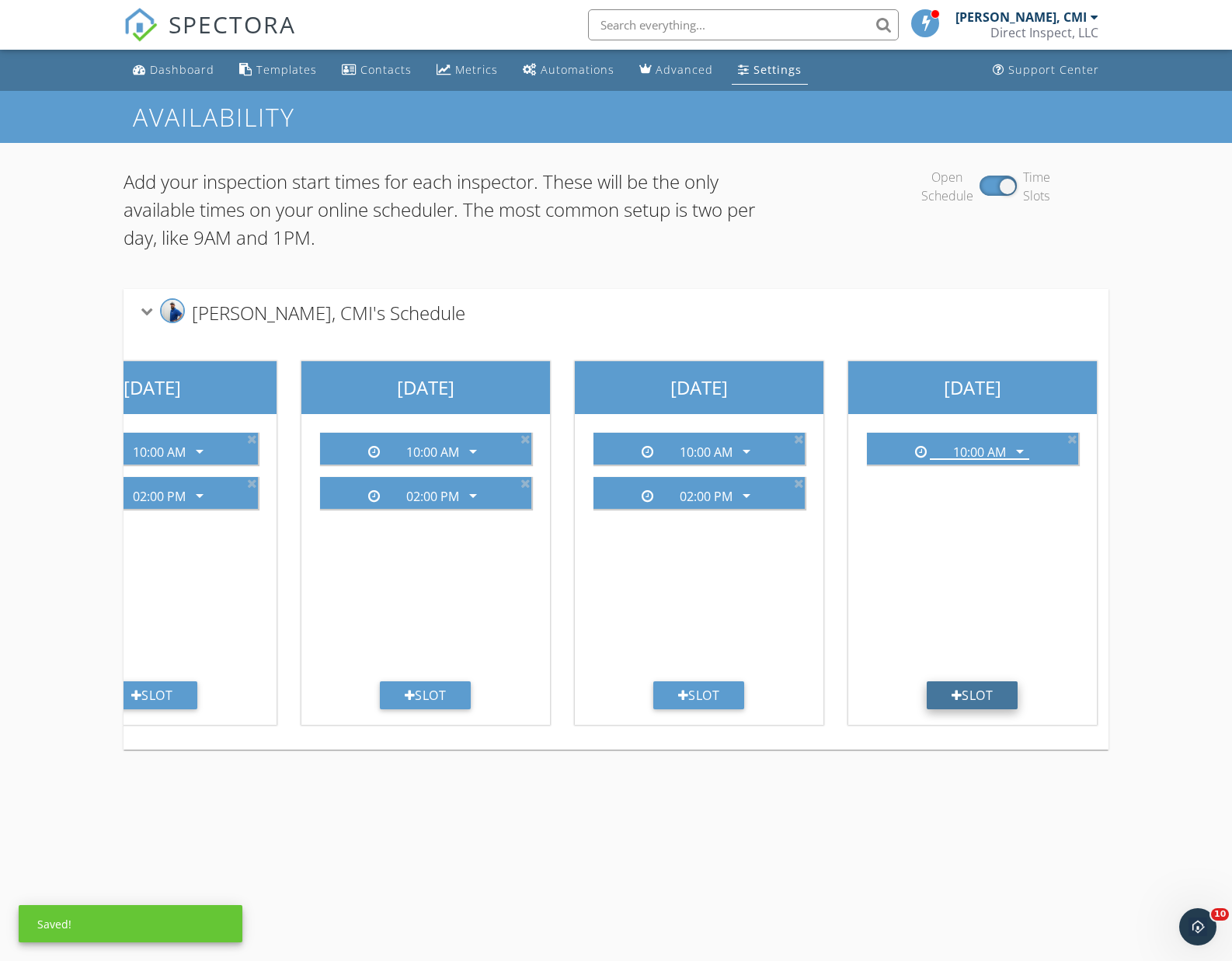
click at [980, 690] on div "Slot" at bounding box center [972, 696] width 92 height 28
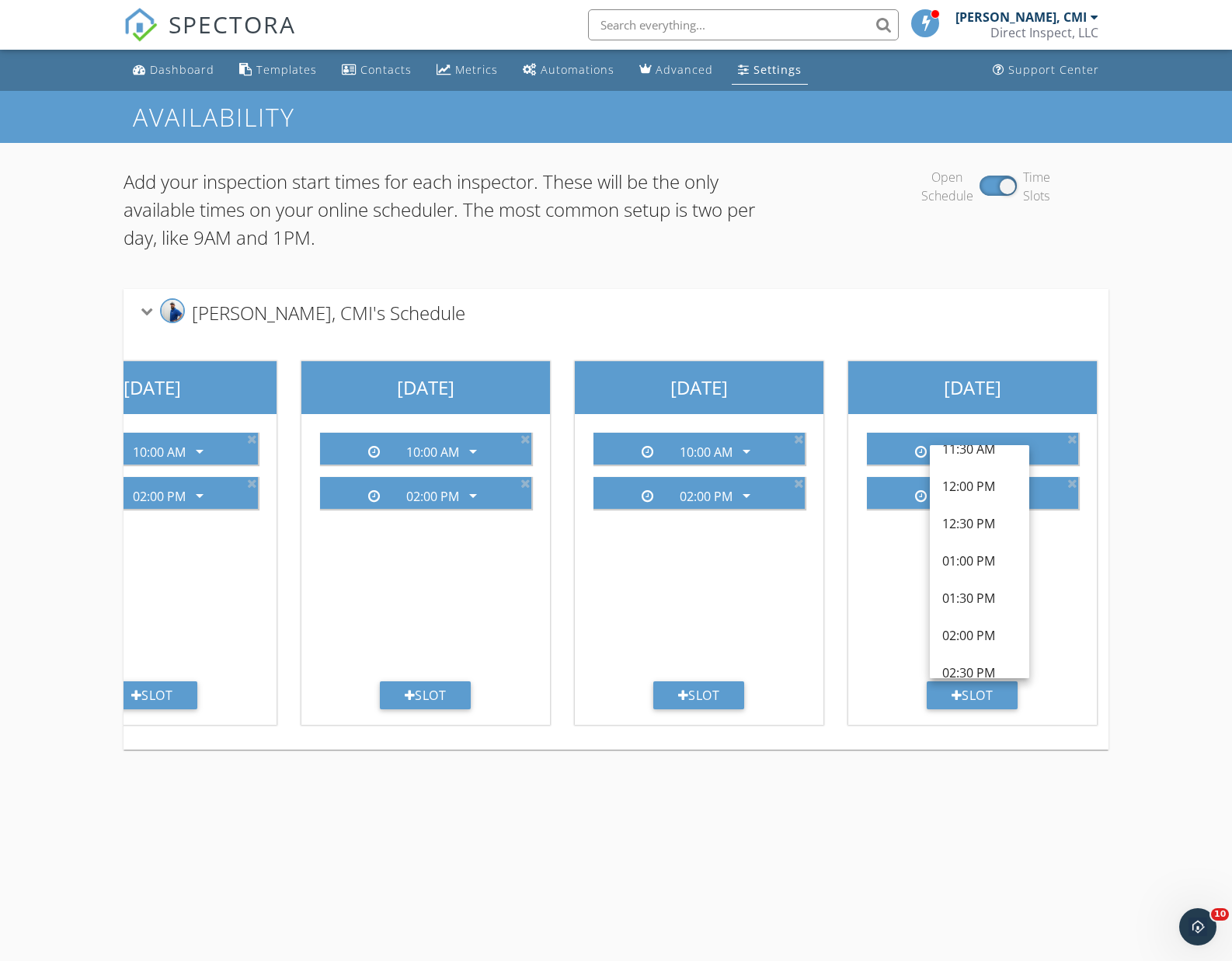
scroll to position [430, 0]
click at [990, 611] on div "02:00 PM" at bounding box center [979, 599] width 74 height 38
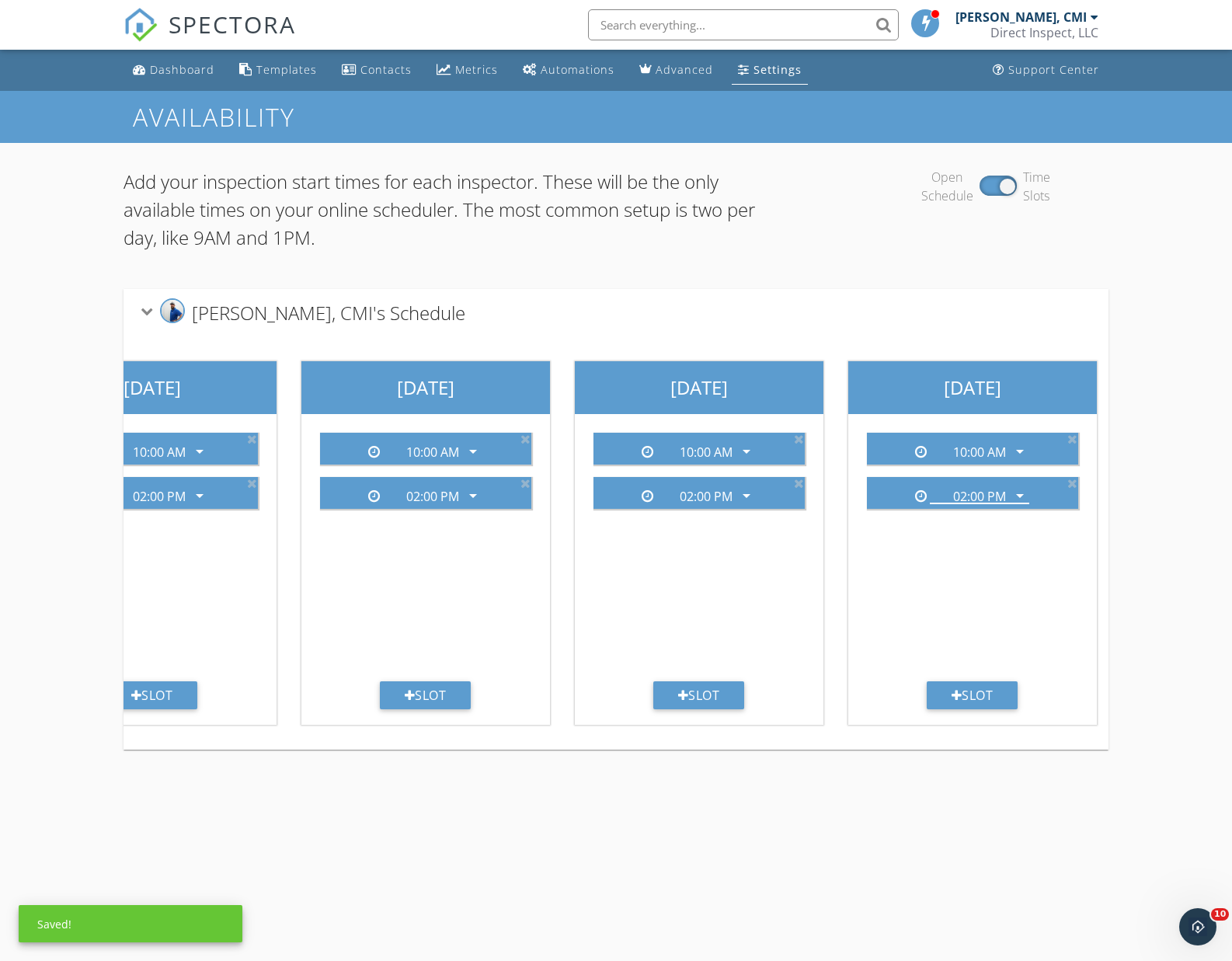
click at [853, 759] on div "Add your inspection start times for each inspector. These will be the only avai…" at bounding box center [616, 459] width 1232 height 632
click at [163, 63] on div "Dashboard" at bounding box center [182, 69] width 64 height 15
